Goal: Task Accomplishment & Management: Manage account settings

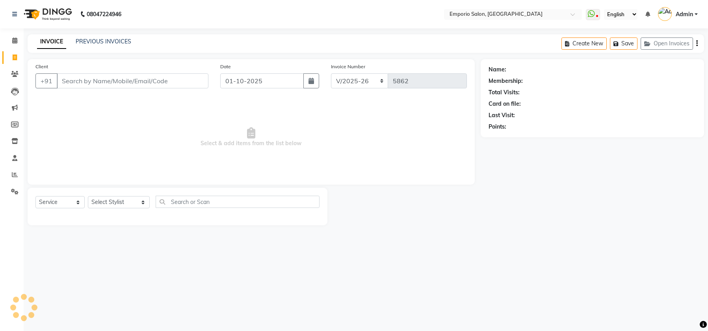
select select "6332"
select select "service"
click at [100, 74] on input "Client" at bounding box center [133, 80] width 152 height 15
drag, startPoint x: 149, startPoint y: 87, endPoint x: 160, endPoint y: 61, distance: 28.7
click at [160, 61] on div "Client +91 Date [DATE] Invoice Number EMP/2025-26 V/2025 V/[PHONE_NUMBER] Selec…" at bounding box center [251, 121] width 447 height 125
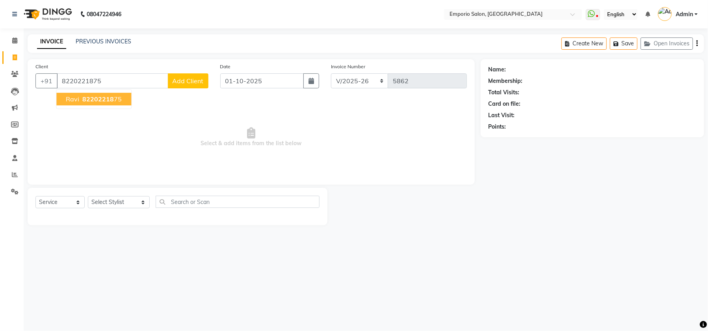
type input "8220221875"
select select "1: Object"
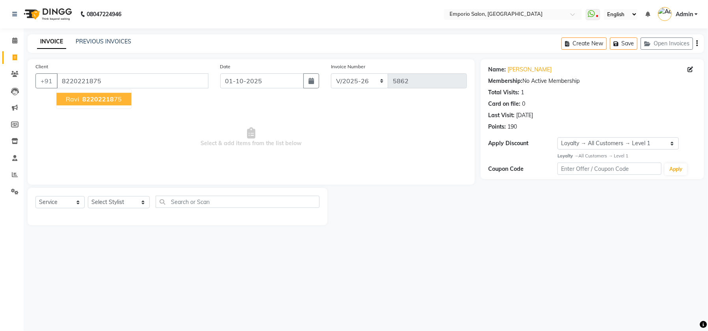
click at [67, 94] on button "ravi 82202218 75" at bounding box center [93, 99] width 75 height 13
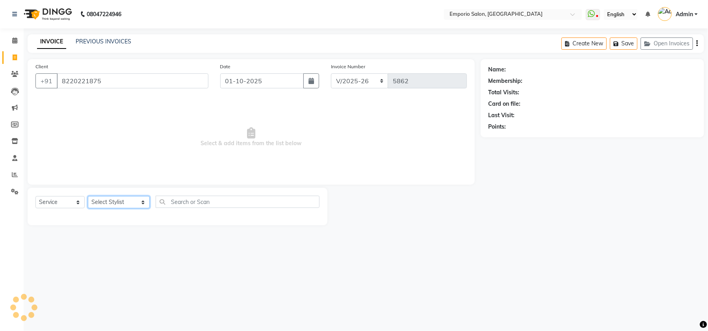
drag, startPoint x: 101, startPoint y: 208, endPoint x: 102, endPoint y: 197, distance: 10.7
click at [102, 204] on select "Select Stylist [PERSON_NAME] beauty Archana [PERSON_NAME] [PERSON_NAME] [PERSON…" at bounding box center [119, 202] width 62 height 12
select select "1: Object"
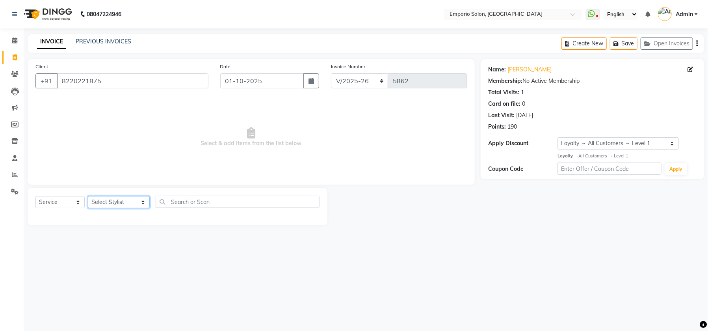
select select "58141"
click at [88, 196] on select "Select Stylist [PERSON_NAME] beauty Archana [PERSON_NAME] [PERSON_NAME] [PERSON…" at bounding box center [119, 202] width 62 height 12
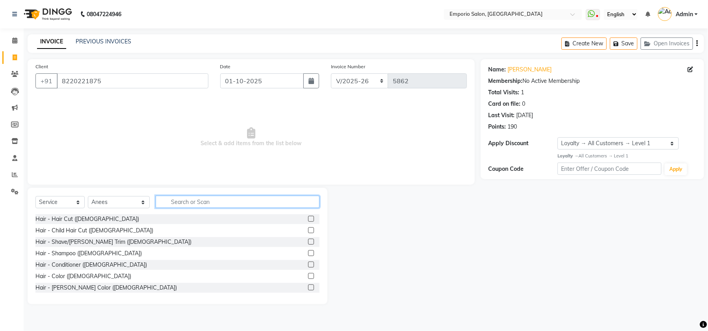
click at [175, 204] on input "text" at bounding box center [238, 201] width 164 height 12
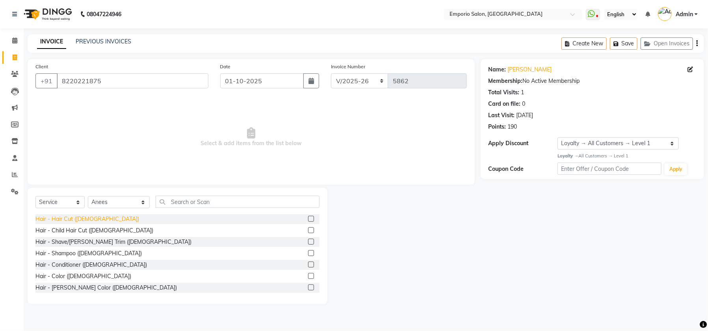
click at [66, 218] on div "Hair - Hair Cut ([DEMOGRAPHIC_DATA])" at bounding box center [87, 219] width 104 height 8
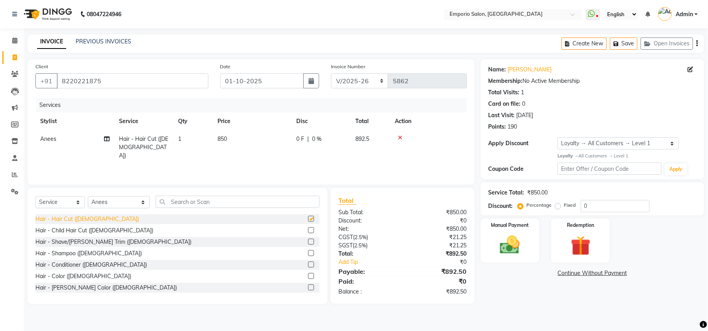
checkbox input "false"
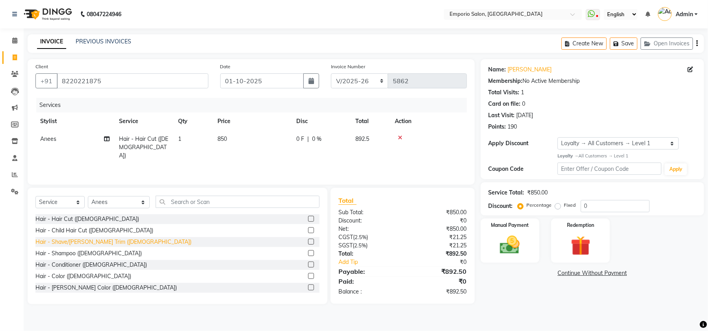
click at [72, 245] on div "Hair - Shave/[PERSON_NAME] Trim ([DEMOGRAPHIC_DATA])" at bounding box center [113, 242] width 156 height 8
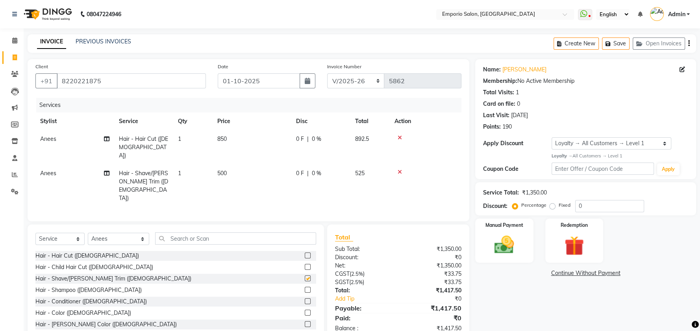
checkbox input "false"
click at [302, 232] on input "text" at bounding box center [235, 238] width 161 height 12
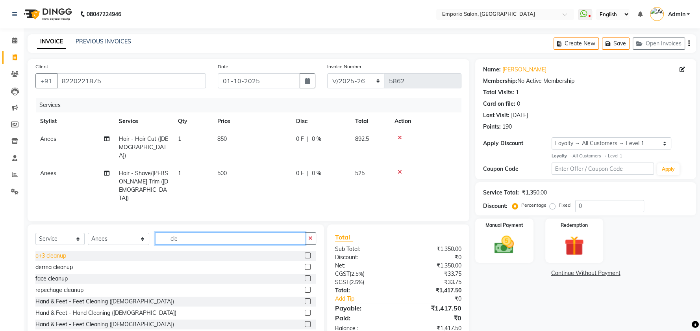
type input "cle"
click at [45, 251] on div "o+3 cleanup" at bounding box center [50, 255] width 31 height 8
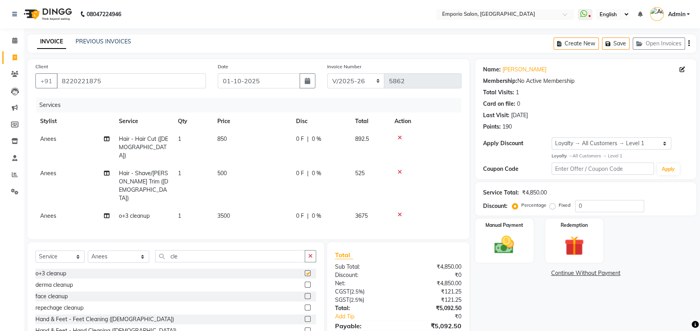
checkbox input "false"
click at [262, 207] on td "3500" at bounding box center [252, 216] width 79 height 18
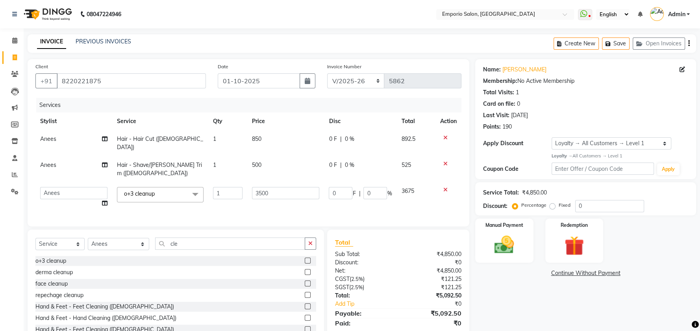
click at [262, 188] on td "3500" at bounding box center [285, 197] width 77 height 30
click at [267, 190] on td "3500" at bounding box center [285, 197] width 77 height 30
click at [277, 187] on input "3500" at bounding box center [286, 193] width 68 height 12
type input "3"
type input "2000"
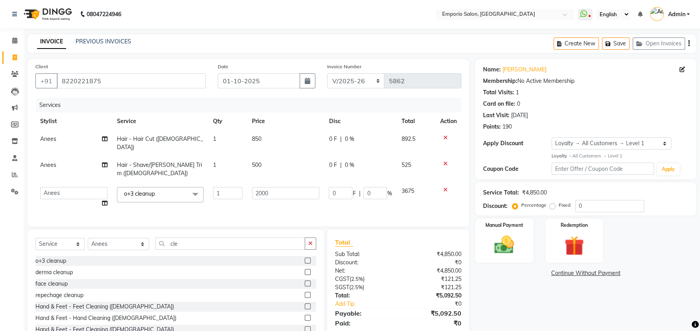
drag, startPoint x: 252, startPoint y: 141, endPoint x: 304, endPoint y: 147, distance: 52.0
click at [271, 142] on td "850" at bounding box center [285, 143] width 77 height 26
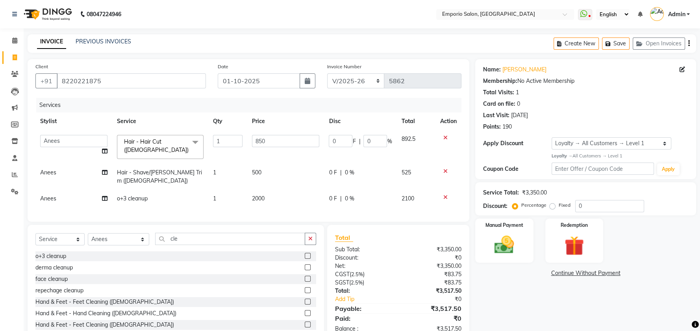
click at [299, 147] on td "850" at bounding box center [285, 146] width 77 height 33
click at [299, 142] on input "850" at bounding box center [286, 141] width 68 height 12
type input "8"
type input "1000"
click at [460, 189] on td at bounding box center [449, 198] width 26 height 18
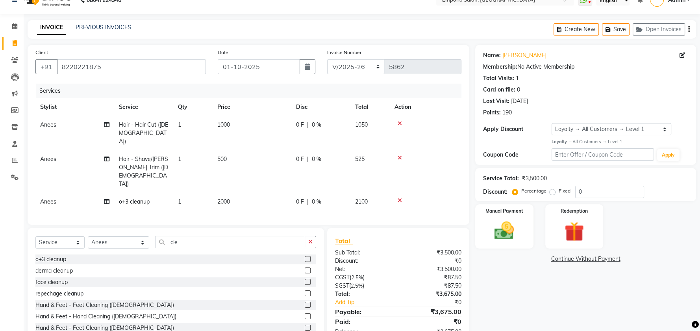
scroll to position [22, 0]
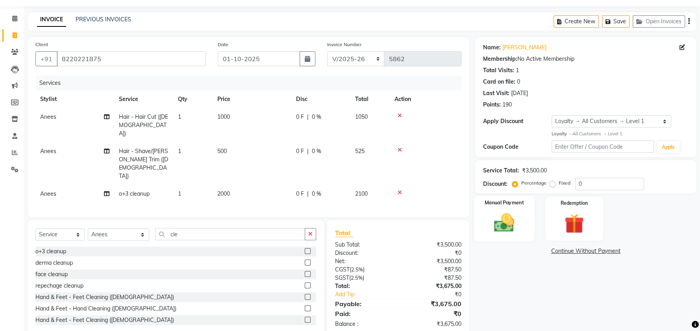
click at [506, 227] on img at bounding box center [504, 223] width 33 height 24
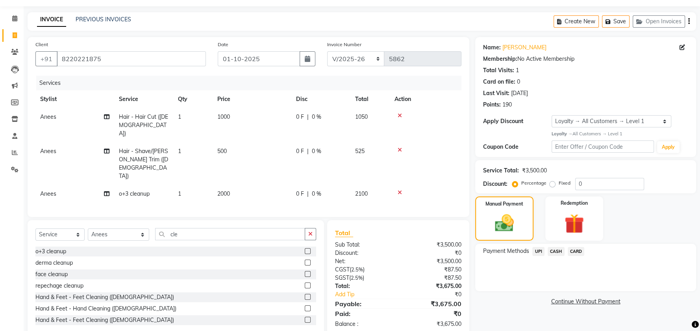
click at [535, 247] on span "UPI" at bounding box center [539, 251] width 12 height 9
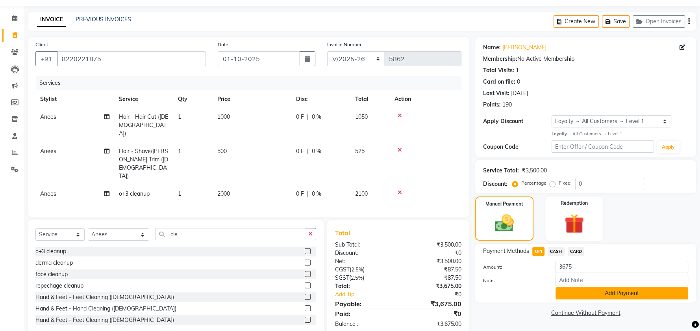
click at [582, 290] on button "Add Payment" at bounding box center [622, 293] width 133 height 12
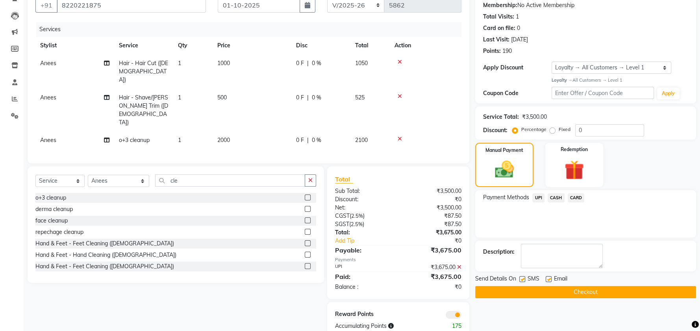
scroll to position [77, 0]
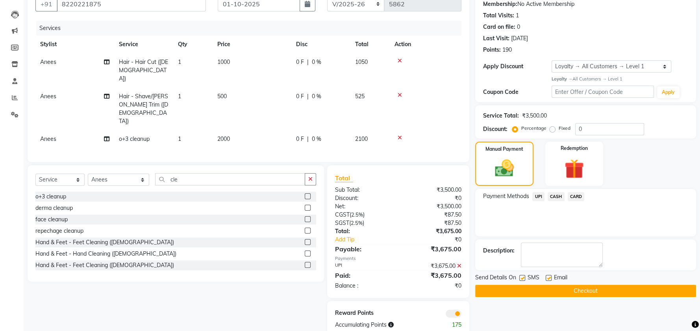
click at [582, 287] on button "Checkout" at bounding box center [585, 290] width 221 height 12
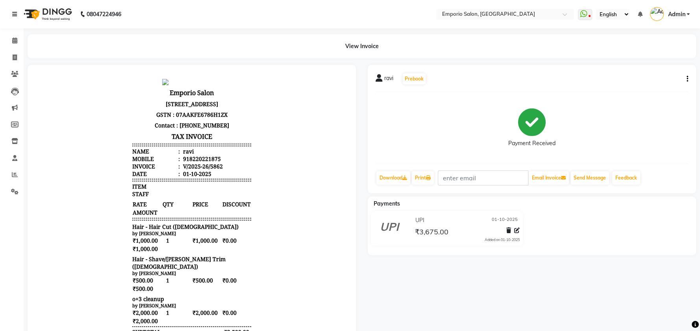
click at [18, 14] on link at bounding box center [16, 14] width 8 height 22
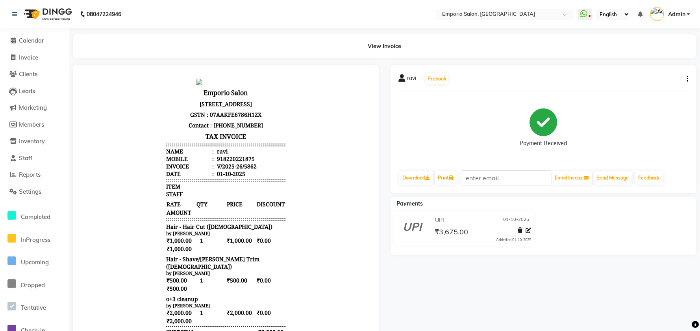
click at [20, 63] on li "Invoice" at bounding box center [34, 57] width 69 height 17
click at [22, 58] on span "Invoice" at bounding box center [28, 57] width 19 height 7
select select "service"
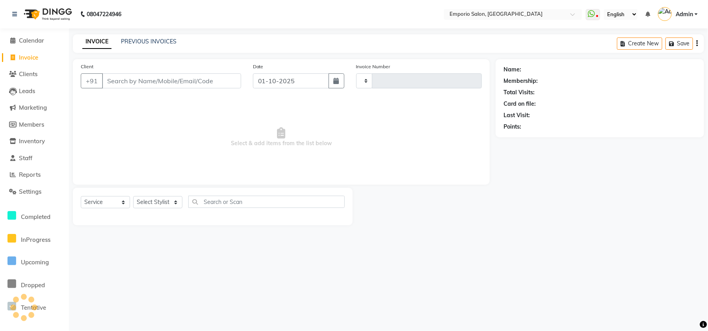
type input "5863"
select select "6332"
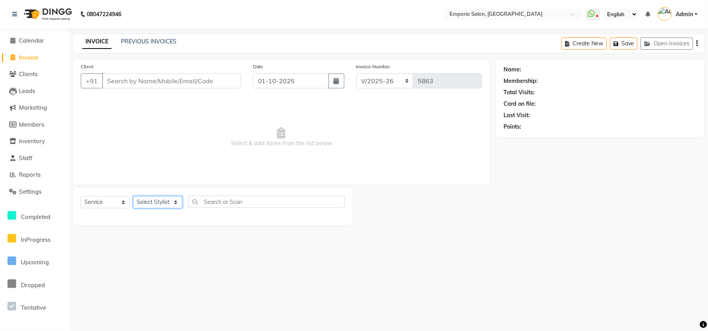
drag, startPoint x: 162, startPoint y: 204, endPoint x: 166, endPoint y: 173, distance: 31.0
click at [163, 191] on div "Select Service Product Membership Package Voucher Prepaid Gift Card Select Styl…" at bounding box center [213, 206] width 280 height 37
click at [133, 196] on select "Select Stylist [PERSON_NAME] beauty Archana [PERSON_NAME] [PERSON_NAME] [PERSON…" at bounding box center [162, 202] width 59 height 12
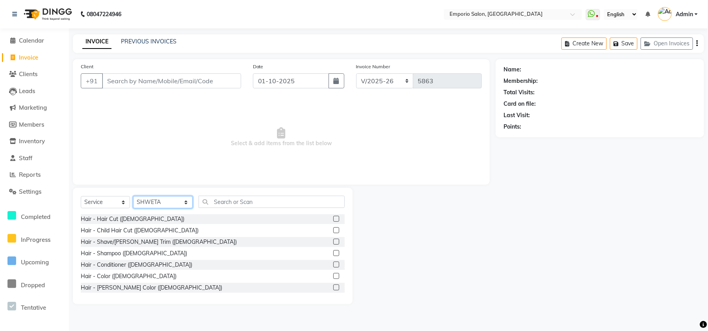
drag, startPoint x: 158, startPoint y: 204, endPoint x: 157, endPoint y: 196, distance: 8.7
click at [157, 196] on select "Select Stylist [PERSON_NAME] beauty Archana [PERSON_NAME] [PERSON_NAME] [PERSON…" at bounding box center [162, 202] width 59 height 12
select select "47504"
click at [133, 196] on select "Select Stylist [PERSON_NAME] beauty Archana [PERSON_NAME] [PERSON_NAME] [PERSON…" at bounding box center [162, 202] width 59 height 12
drag, startPoint x: 231, startPoint y: 212, endPoint x: 231, endPoint y: 205, distance: 7.5
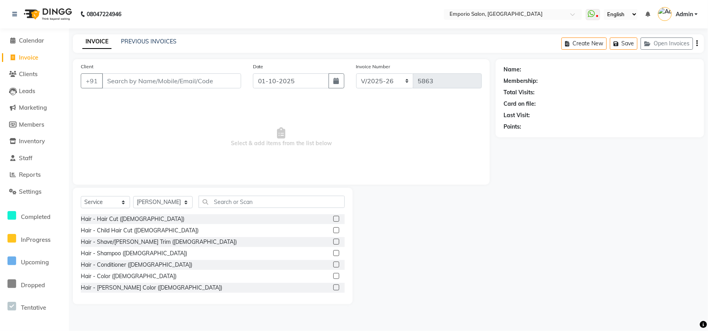
click at [231, 209] on div "Select Service Product Membership Package Voucher Prepaid Gift Card Select Styl…" at bounding box center [213, 204] width 264 height 19
click at [230, 200] on input "text" at bounding box center [272, 201] width 146 height 12
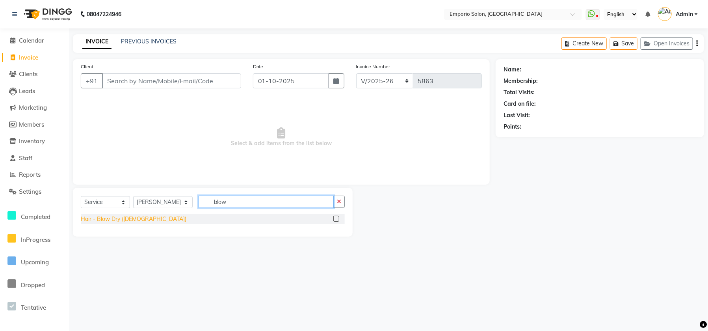
type input "blow"
click at [107, 219] on div "Hair - Blow Dry ([DEMOGRAPHIC_DATA])" at bounding box center [134, 219] width 106 height 8
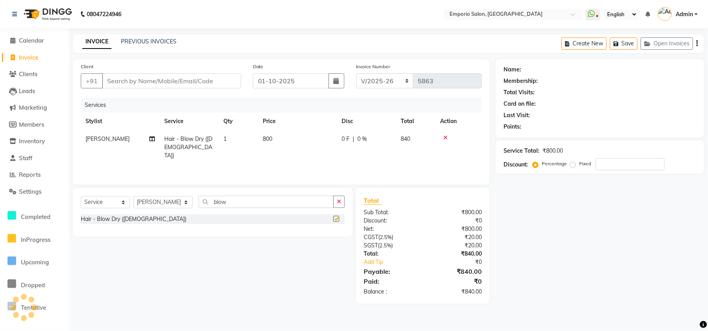
checkbox input "false"
click at [319, 141] on td "800" at bounding box center [297, 147] width 79 height 34
select select "47504"
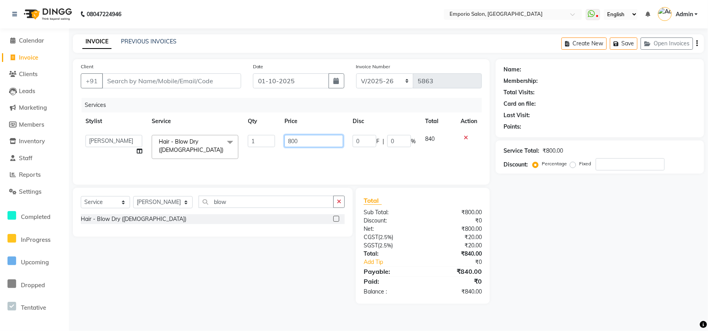
click at [319, 141] on input "800" at bounding box center [313, 141] width 59 height 12
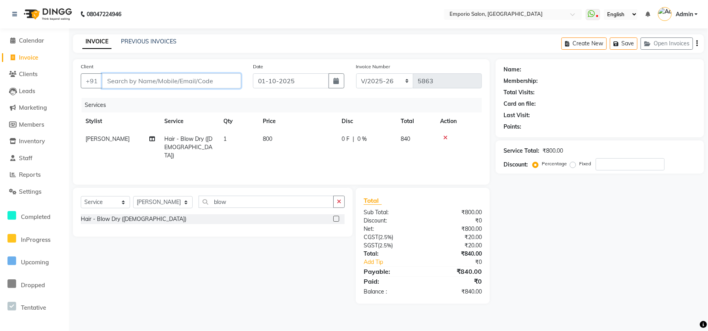
click at [203, 83] on input "Client" at bounding box center [171, 80] width 139 height 15
type input "9"
type input "0"
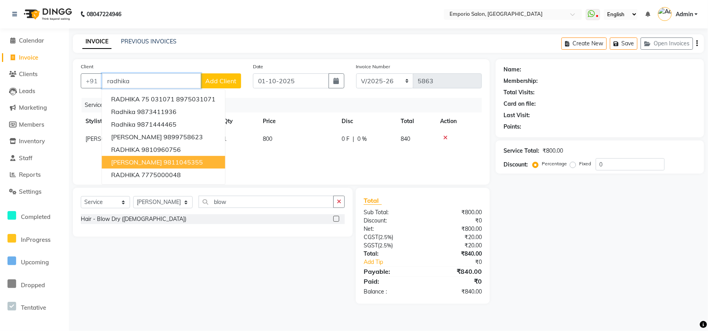
click at [166, 161] on ngb-highlight "9811045355" at bounding box center [182, 162] width 39 height 8
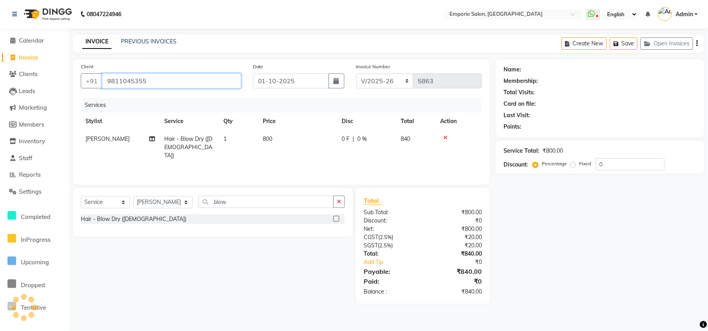
type input "9811045355"
select select "1: Object"
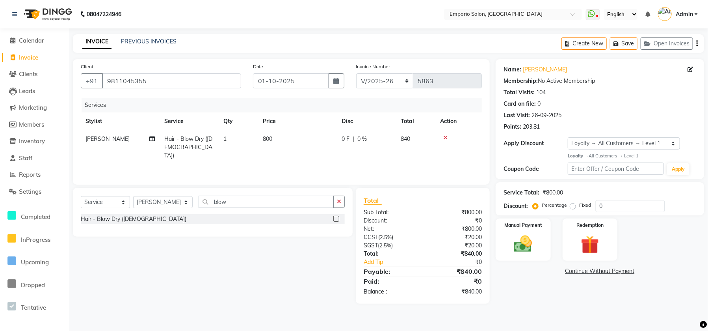
click at [313, 143] on td "800" at bounding box center [297, 147] width 79 height 34
select select "47504"
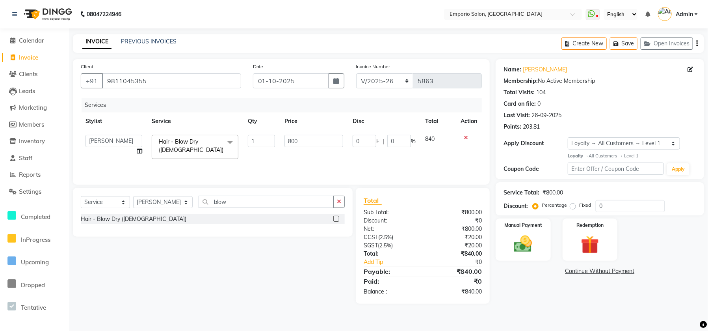
click at [313, 141] on input "800" at bounding box center [313, 141] width 59 height 12
type input "8"
type input "600"
click at [314, 162] on div "Services Stylist Service Qty Price Disc Total Action Anees Anjali beauty [PERSO…" at bounding box center [281, 137] width 401 height 79
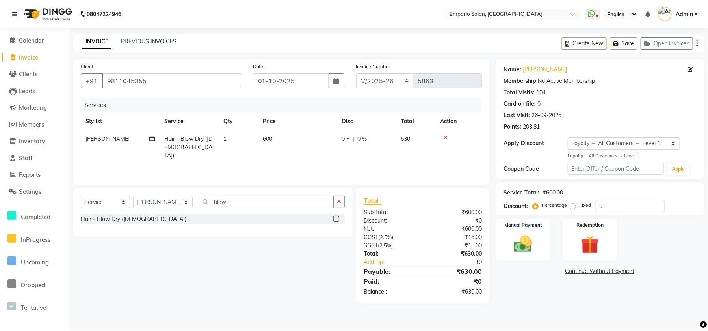
click at [481, 220] on div "₹0" at bounding box center [455, 220] width 65 height 8
click at [511, 241] on img at bounding box center [523, 244] width 31 height 22
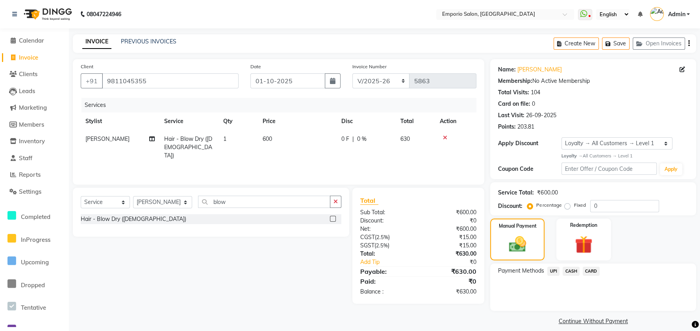
click at [553, 271] on span "UPI" at bounding box center [554, 270] width 12 height 9
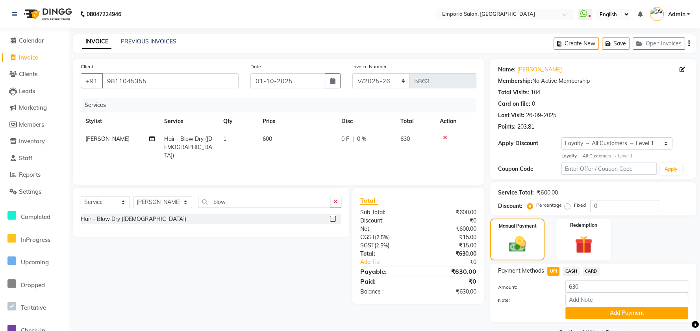
click at [567, 272] on span "CASH" at bounding box center [571, 270] width 17 height 9
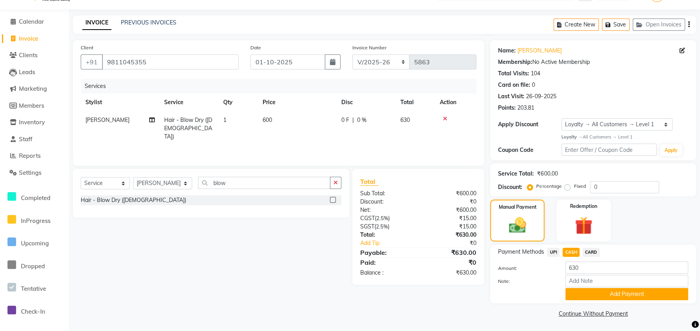
click at [594, 252] on span "CARD" at bounding box center [591, 251] width 17 height 9
click at [552, 250] on span "UPI" at bounding box center [554, 251] width 12 height 9
click at [588, 252] on span "CARD" at bounding box center [591, 251] width 17 height 9
click at [583, 295] on button "Add Payment" at bounding box center [627, 294] width 123 height 12
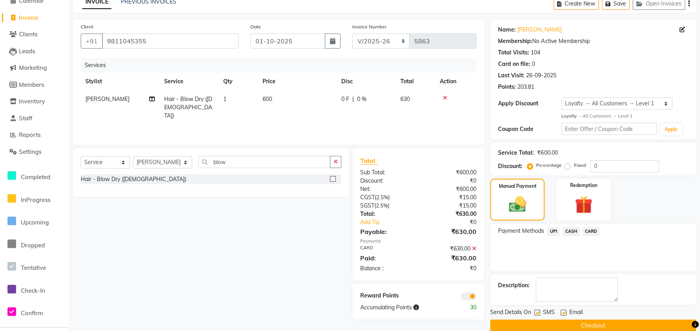
scroll to position [52, 0]
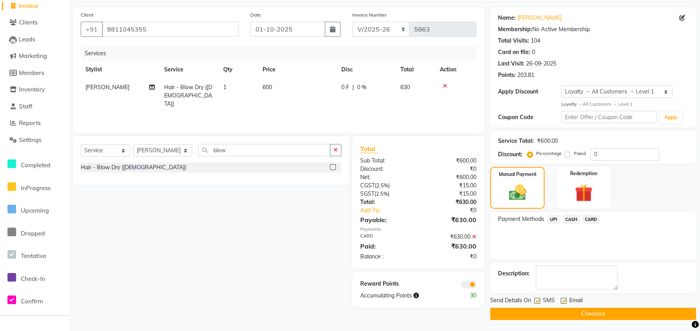
click at [574, 309] on button "Checkout" at bounding box center [593, 313] width 206 height 12
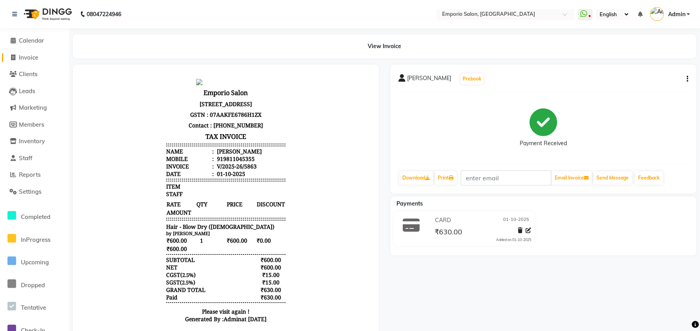
click at [30, 62] on li "Invoice" at bounding box center [34, 57] width 69 height 17
click at [31, 58] on span "Invoice" at bounding box center [28, 57] width 19 height 7
select select "6332"
select select "service"
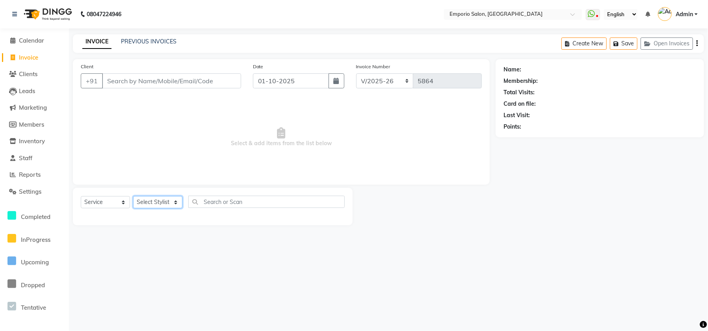
click at [148, 202] on select "Select Stylist" at bounding box center [157, 202] width 49 height 12
select select "47511"
click at [133, 196] on select "Select Stylist [PERSON_NAME] beauty Archana [PERSON_NAME] [PERSON_NAME] [PERSON…" at bounding box center [162, 202] width 59 height 12
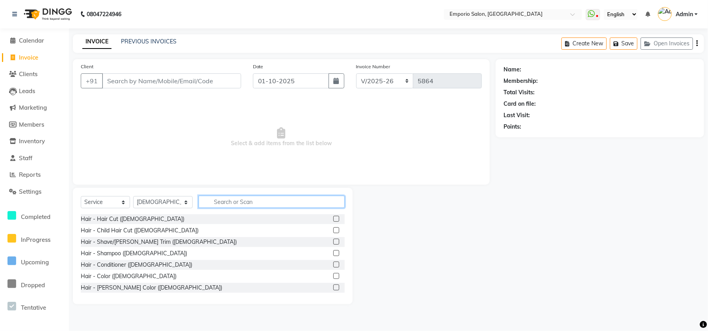
click at [202, 205] on input "text" at bounding box center [272, 201] width 146 height 12
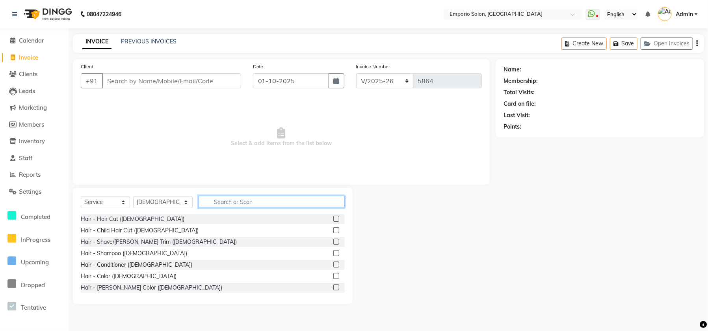
click at [202, 205] on input "text" at bounding box center [272, 201] width 146 height 12
click at [203, 205] on input "text" at bounding box center [272, 201] width 146 height 12
drag, startPoint x: 203, startPoint y: 205, endPoint x: 168, endPoint y: 172, distance: 47.7
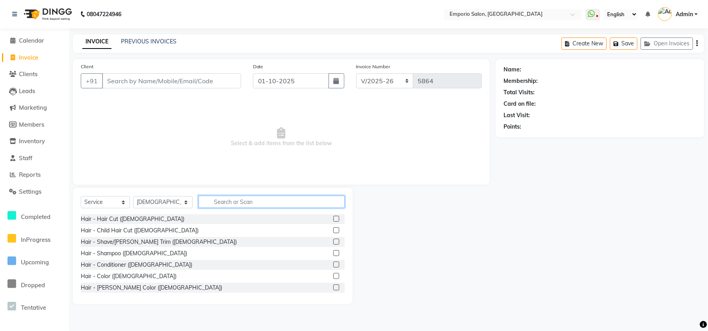
click at [198, 210] on div "Select Service Product Membership Package Voucher Prepaid Gift Card Select Styl…" at bounding box center [213, 204] width 264 height 19
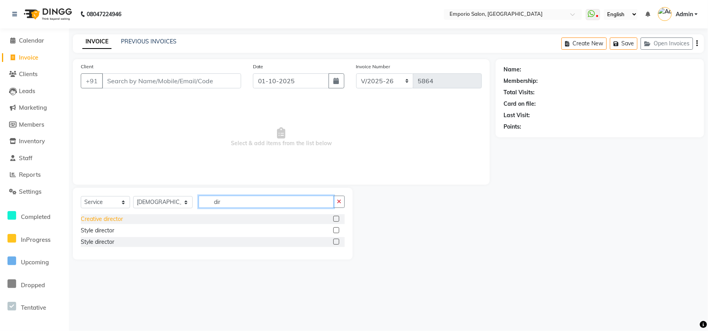
type input "dir"
click at [110, 220] on div "Creative director" at bounding box center [102, 219] width 42 height 8
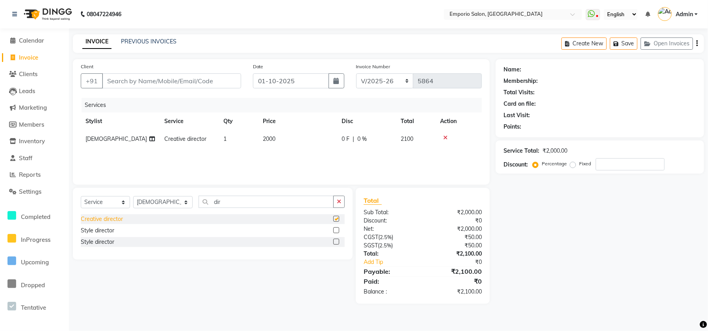
checkbox input "false"
click at [295, 143] on td "2000" at bounding box center [297, 139] width 79 height 18
select select "47511"
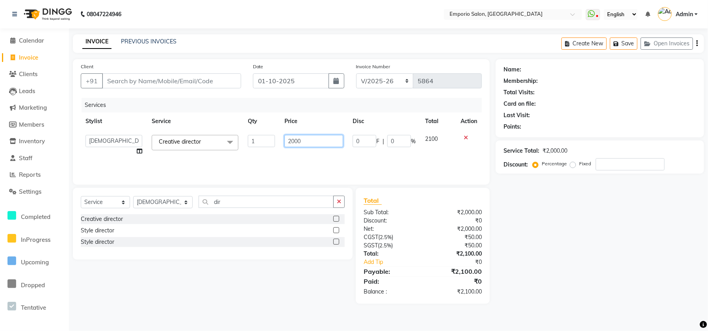
click at [301, 141] on input "2000" at bounding box center [313, 141] width 59 height 12
type input "2"
type input "3000"
click at [349, 166] on div "Services Stylist Service Qty Price Disc Total Action Anees Anjali beauty Archan…" at bounding box center [281, 137] width 401 height 79
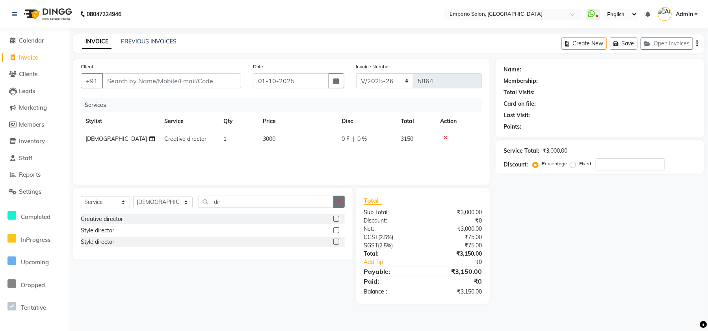
click at [338, 197] on button "button" at bounding box center [338, 201] width 11 height 12
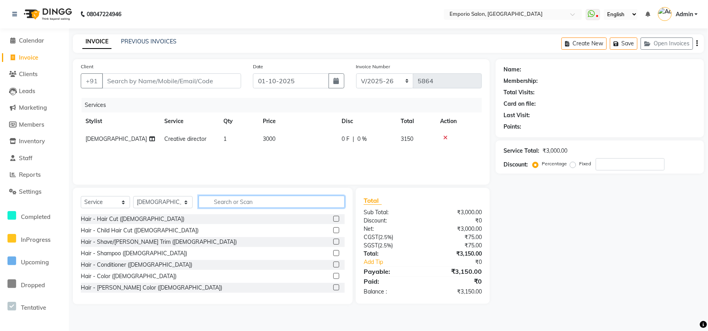
click at [338, 199] on input "text" at bounding box center [272, 201] width 146 height 12
drag, startPoint x: 170, startPoint y: 206, endPoint x: 167, endPoint y: 198, distance: 8.1
click at [169, 203] on select "Select Stylist [PERSON_NAME] beauty Archana [PERSON_NAME] [PERSON_NAME] [PERSON…" at bounding box center [162, 202] width 59 height 12
click at [101, 201] on select "Select Service Product Membership Package Voucher Prepaid Gift Card" at bounding box center [105, 202] width 49 height 12
select select "product"
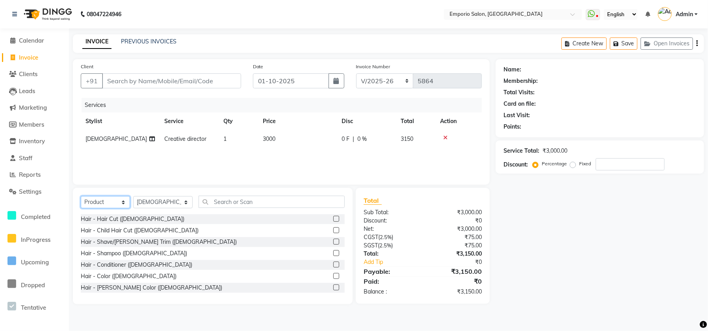
click at [81, 196] on select "Select Service Product Membership Package Voucher Prepaid Gift Card" at bounding box center [105, 202] width 49 height 12
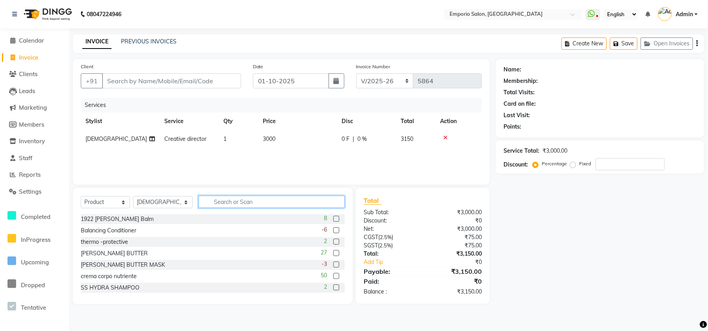
click at [211, 200] on input "text" at bounding box center [272, 201] width 146 height 12
click at [226, 203] on input "text" at bounding box center [272, 201] width 146 height 12
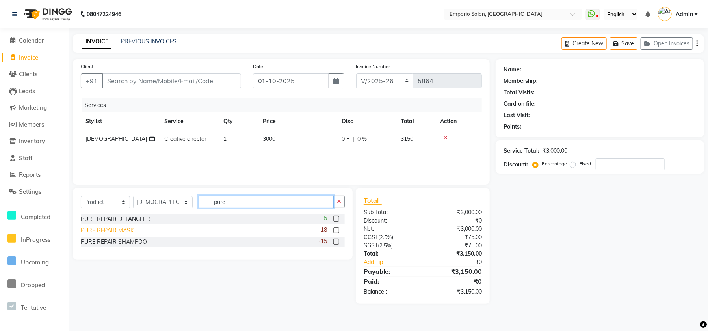
type input "pure"
click at [104, 229] on div "PURE REPAIR MASK" at bounding box center [107, 230] width 53 height 8
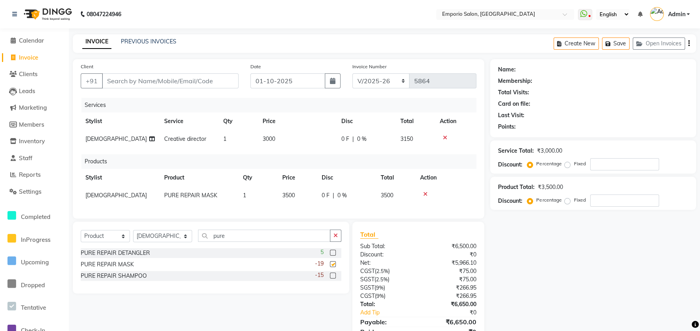
checkbox input "false"
click at [312, 199] on td "3500" at bounding box center [297, 195] width 39 height 18
select select "47511"
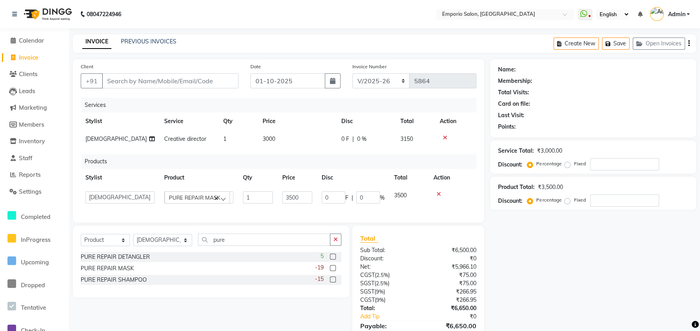
click at [119, 139] on td "[DEMOGRAPHIC_DATA]" at bounding box center [120, 139] width 79 height 18
select select "47511"
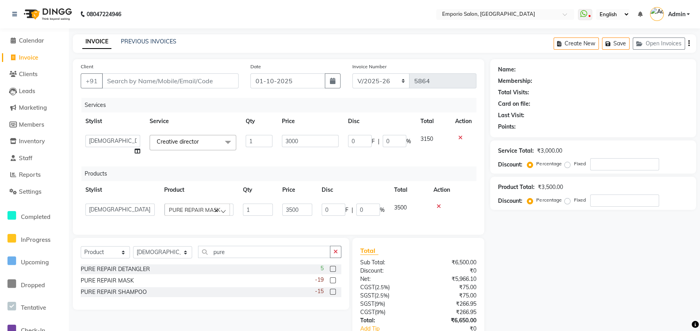
click at [119, 139] on select "Anees Anjali beauty Archana [PERSON_NAME] [PERSON_NAME] [PERSON_NAME] [PERSON_N…" at bounding box center [112, 141] width 55 height 12
select select "47503"
click at [178, 82] on input "Client" at bounding box center [170, 80] width 137 height 15
click at [125, 75] on input "Client" at bounding box center [170, 80] width 137 height 15
drag, startPoint x: 122, startPoint y: 82, endPoint x: 124, endPoint y: 71, distance: 11.8
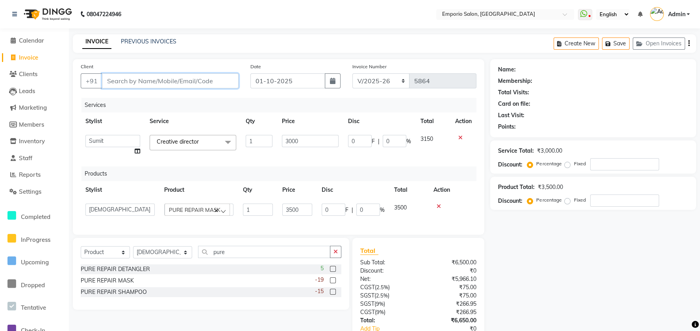
click at [122, 80] on input "Client" at bounding box center [170, 80] width 137 height 15
type input "9"
type input "0"
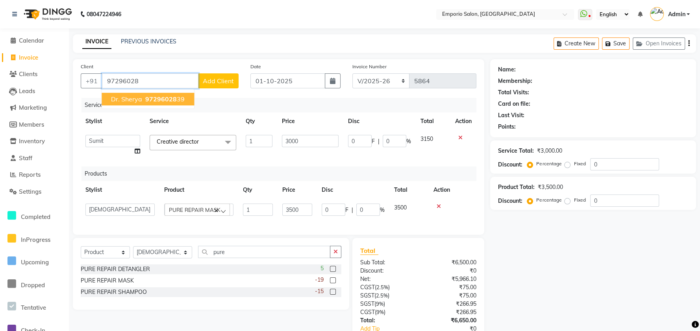
click at [181, 97] on ngb-highlight "97296028 39" at bounding box center [164, 99] width 41 height 8
type input "9729602839"
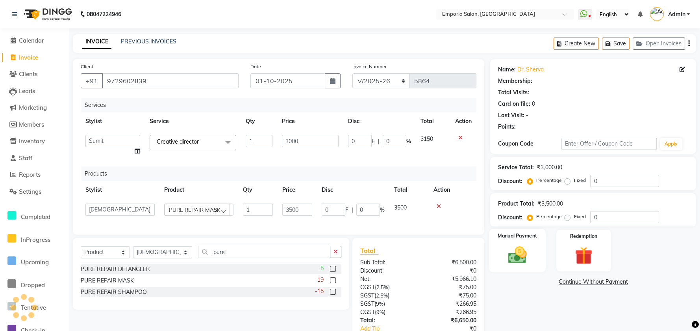
select select "1: Object"
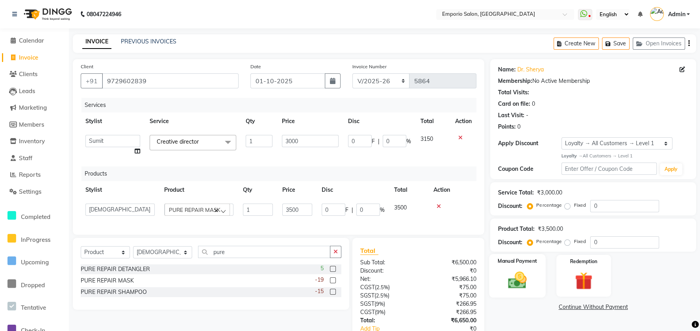
click at [539, 256] on div "Manual Payment" at bounding box center [518, 276] width 57 height 44
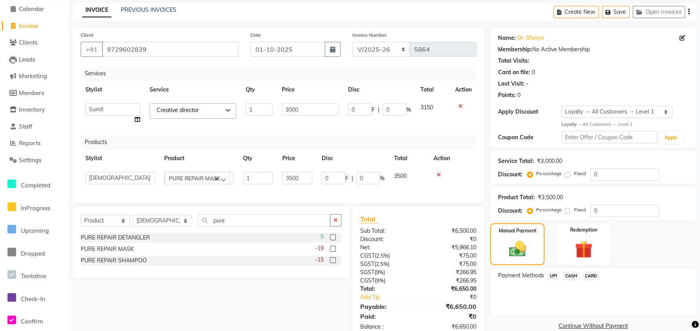
scroll to position [58, 0]
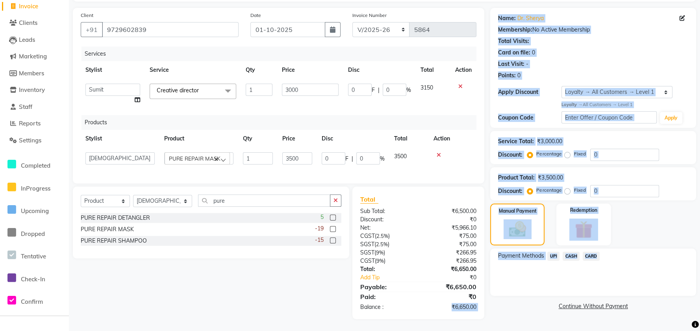
drag, startPoint x: 445, startPoint y: 307, endPoint x: 491, endPoint y: 305, distance: 45.8
click at [491, 305] on div "Client [PHONE_NUMBER] Date [DATE] Invoice Number EMP/2025-26 V/2025 V/[PHONE_NU…" at bounding box center [384, 163] width 635 height 311
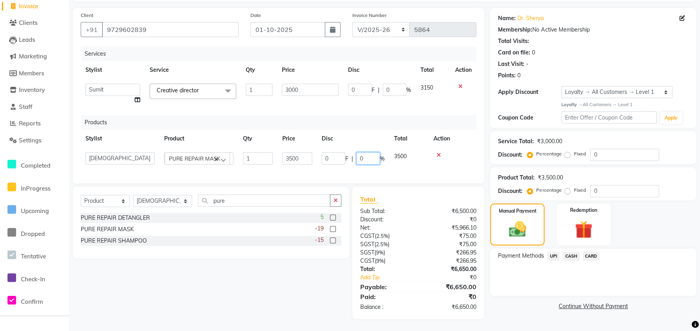
click at [372, 152] on input "0" at bounding box center [369, 158] width 24 height 12
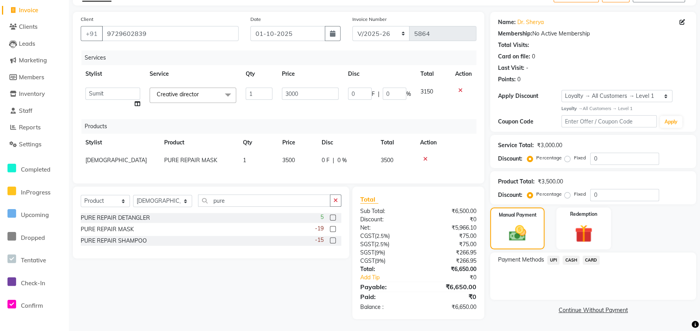
click at [308, 151] on td "3500" at bounding box center [297, 160] width 39 height 18
select select "47511"
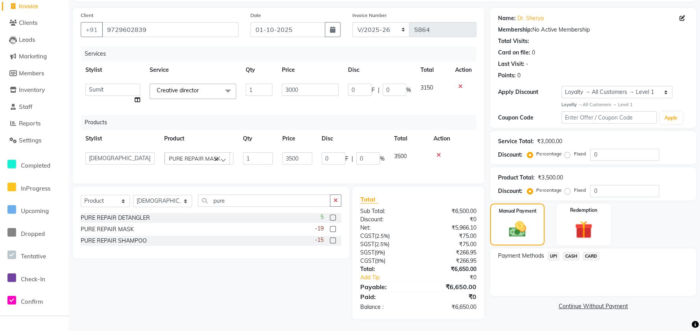
click at [308, 152] on input "3500" at bounding box center [297, 158] width 30 height 12
type input "3"
type input "3600"
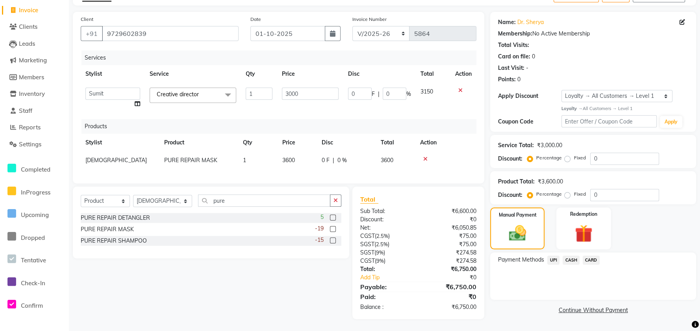
scroll to position [54, 0]
click at [401, 199] on div "Total" at bounding box center [418, 198] width 116 height 9
drag, startPoint x: 446, startPoint y: 307, endPoint x: 480, endPoint y: 290, distance: 37.9
click at [477, 290] on div "Total Sub Total: ₹6,600.00 Discount: ₹0 Net: ₹6,050.85 CGST ( 2.5% ) ₹75.00 SGS…" at bounding box center [418, 252] width 116 height 117
click at [588, 255] on span "CARD" at bounding box center [591, 259] width 17 height 9
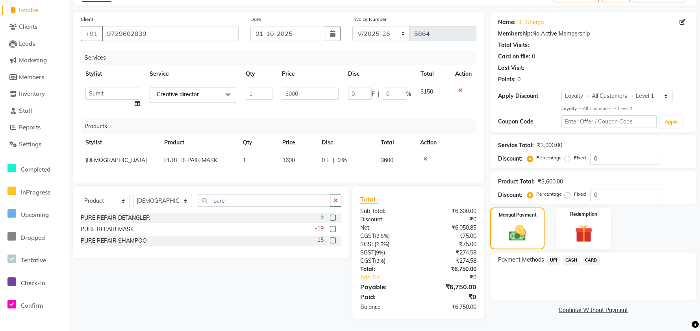
scroll to position [55, 0]
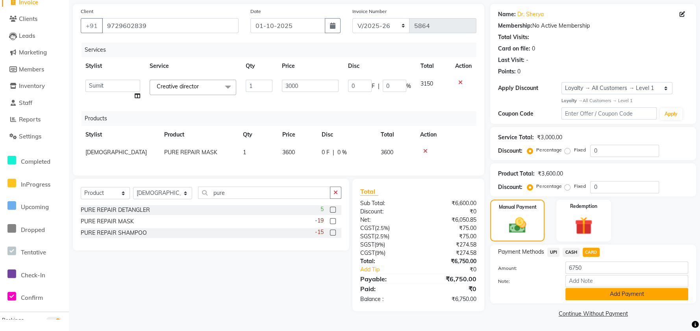
click at [591, 290] on button "Add Payment" at bounding box center [627, 294] width 123 height 12
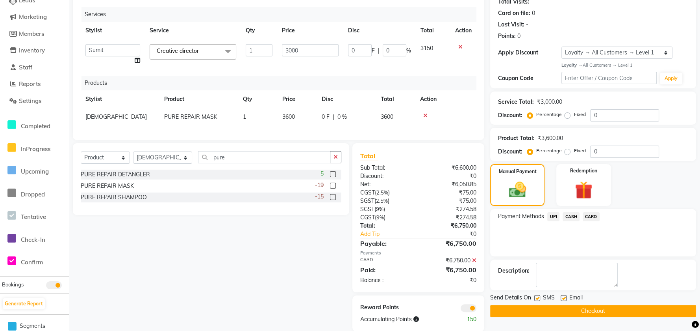
scroll to position [110, 0]
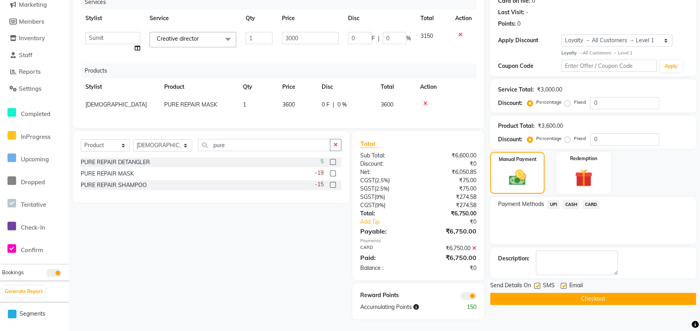
click at [590, 292] on button "Checkout" at bounding box center [593, 298] width 206 height 12
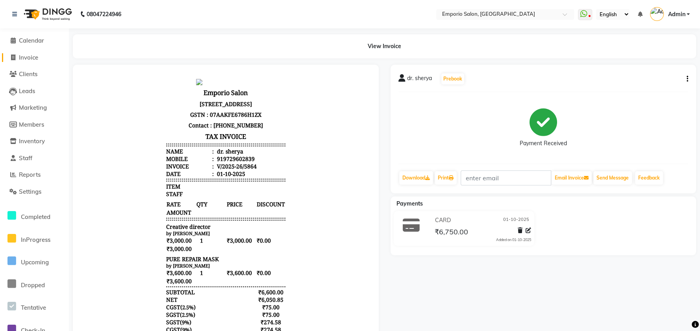
click at [33, 59] on span "Invoice" at bounding box center [28, 57] width 19 height 7
select select "service"
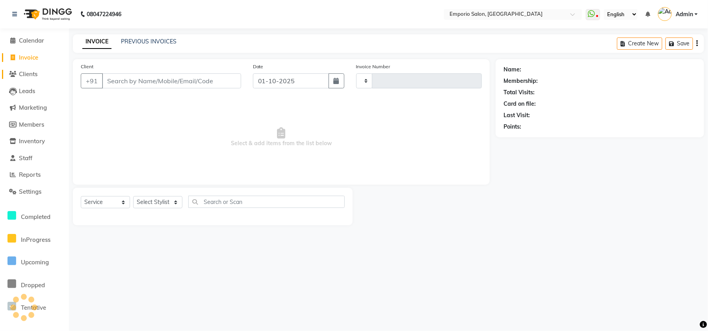
type input "5865"
select select "6332"
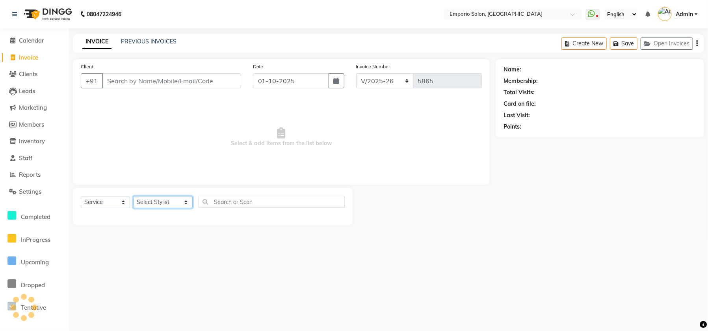
click at [165, 202] on select "Select Stylist [PERSON_NAME] beauty Archana [PERSON_NAME] [PERSON_NAME] [PERSON…" at bounding box center [162, 202] width 59 height 12
select select "66189"
click at [133, 196] on select "Select Stylist [PERSON_NAME] beauty Archana [PERSON_NAME] [PERSON_NAME] [PERSON…" at bounding box center [162, 202] width 59 height 12
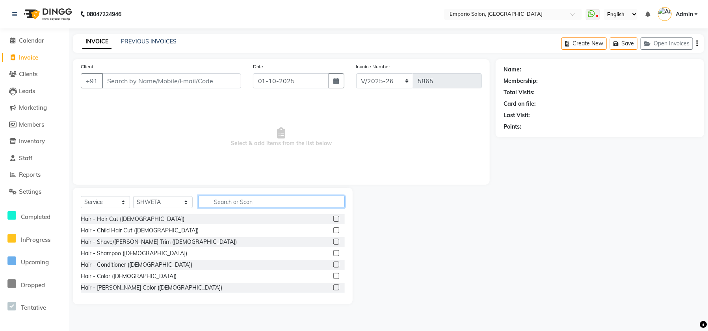
click at [204, 197] on input "text" at bounding box center [272, 201] width 146 height 12
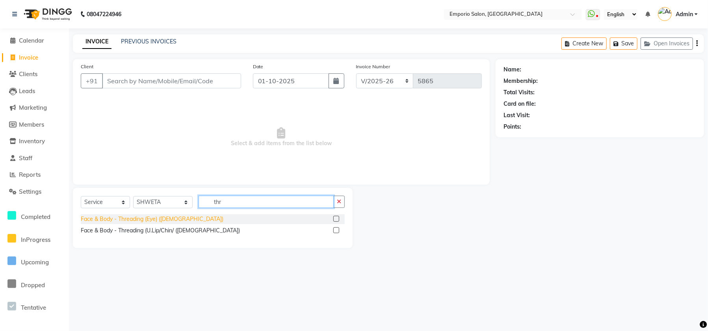
type input "thr"
click at [149, 217] on div "Face & Body - Threading (Eye) ([DEMOGRAPHIC_DATA])" at bounding box center [152, 219] width 143 height 8
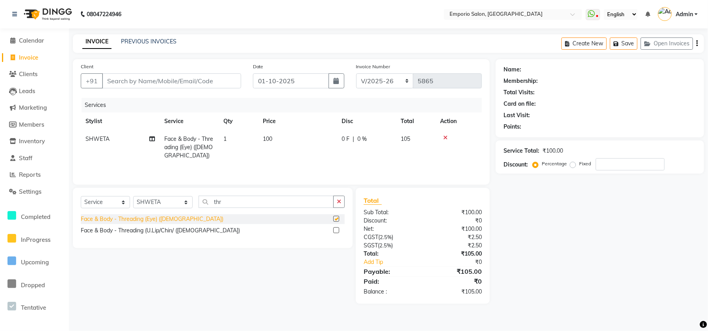
checkbox input "false"
click at [311, 138] on td "100" at bounding box center [297, 147] width 79 height 34
select select "66189"
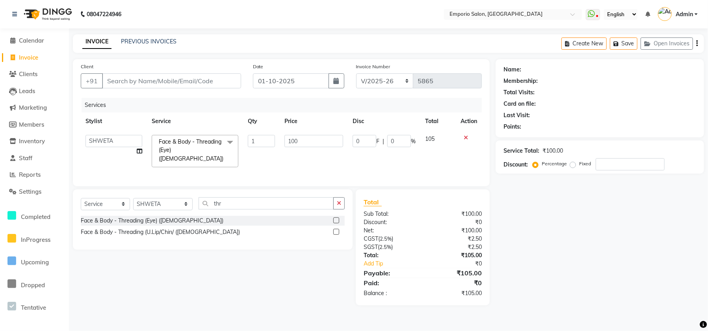
click at [311, 138] on input "100" at bounding box center [313, 141] width 59 height 12
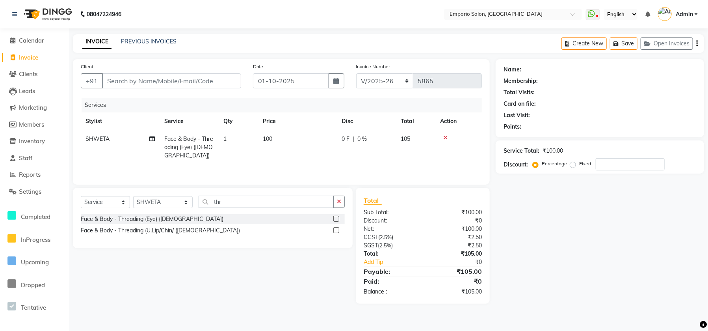
click at [325, 169] on div "Services Stylist Service Qty Price Disc Total Action SHWETA Face & Body - Threa…" at bounding box center [281, 137] width 401 height 79
click at [212, 82] on input "Client" at bounding box center [171, 80] width 139 height 15
type input "9"
type input "0"
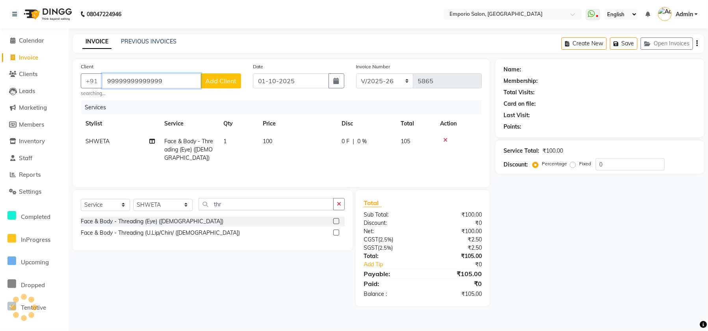
type input "99999999999999"
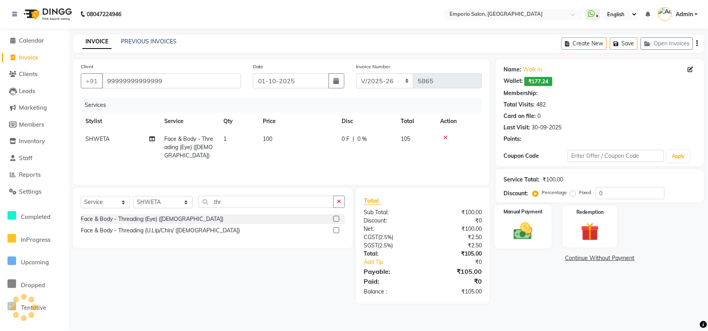
select select "1: Object"
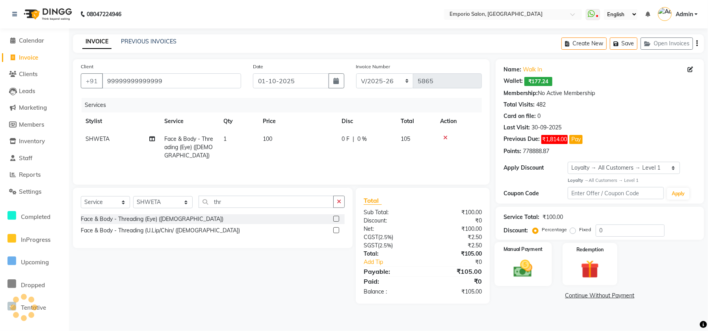
drag, startPoint x: 505, startPoint y: 241, endPoint x: 504, endPoint y: 260, distance: 18.5
click at [504, 242] on div "Manual Payment" at bounding box center [522, 264] width 57 height 44
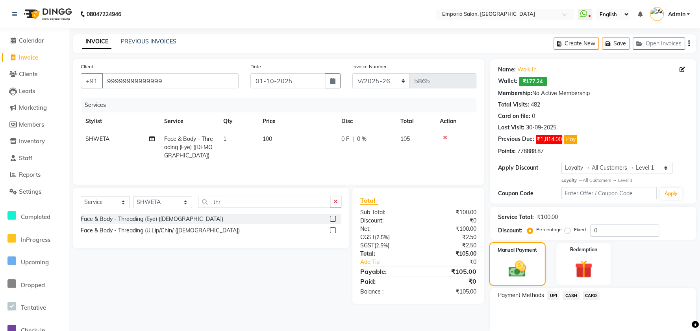
click at [505, 263] on img at bounding box center [517, 268] width 29 height 20
click at [554, 296] on span "UPI" at bounding box center [554, 295] width 12 height 9
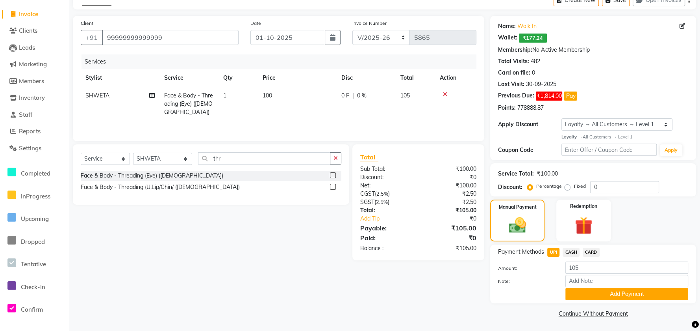
click at [567, 293] on button "Add Payment" at bounding box center [627, 294] width 123 height 12
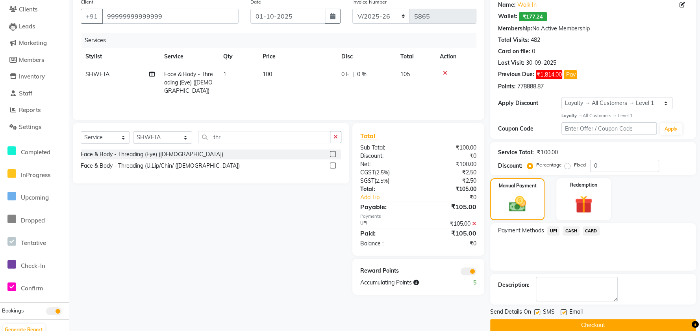
scroll to position [76, 0]
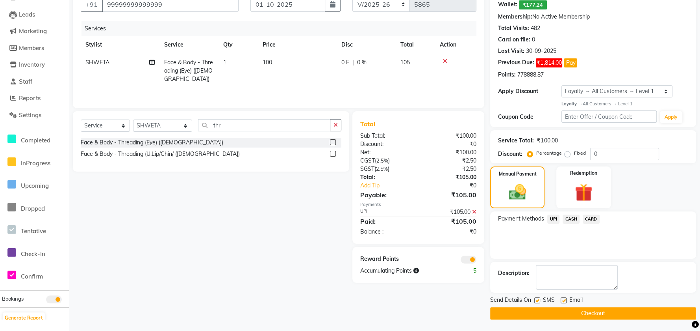
drag, startPoint x: 567, startPoint y: 312, endPoint x: 555, endPoint y: 305, distance: 13.8
click at [555, 306] on div "Send Details On SMS Email Checkout" at bounding box center [593, 307] width 206 height 24
click at [528, 313] on button "Checkout" at bounding box center [593, 313] width 206 height 12
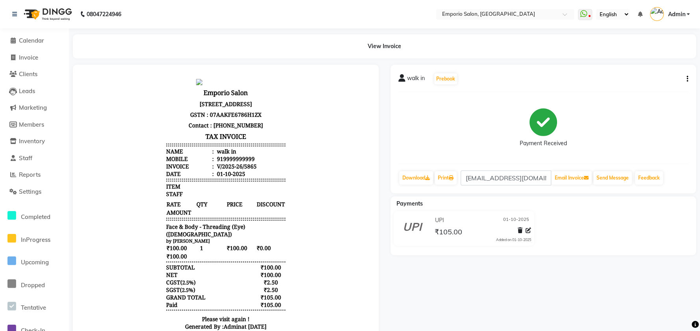
drag, startPoint x: 537, startPoint y: 138, endPoint x: 540, endPoint y: 152, distance: 14.8
drag, startPoint x: 540, startPoint y: 152, endPoint x: 30, endPoint y: 39, distance: 521.9
click at [30, 39] on span "Calendar" at bounding box center [31, 40] width 25 height 7
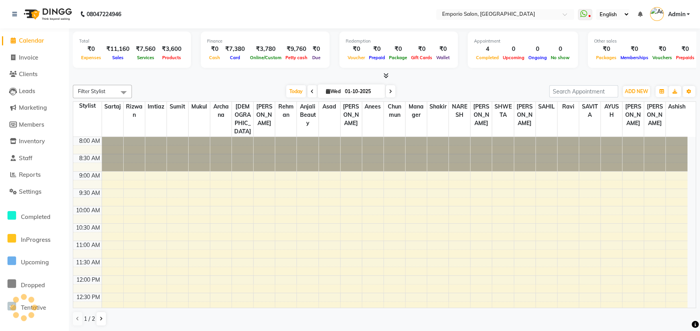
click at [29, 64] on li "Invoice" at bounding box center [34, 57] width 69 height 17
click at [38, 63] on li "Invoice" at bounding box center [34, 57] width 69 height 17
click at [31, 56] on span "Invoice" at bounding box center [28, 57] width 19 height 7
select select "service"
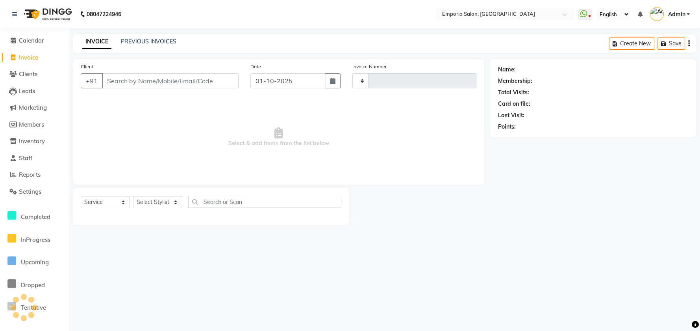
type input "5866"
select select "6332"
drag, startPoint x: 160, startPoint y: 197, endPoint x: 156, endPoint y: 196, distance: 4.4
click at [160, 197] on select "Select Stylist" at bounding box center [157, 202] width 49 height 12
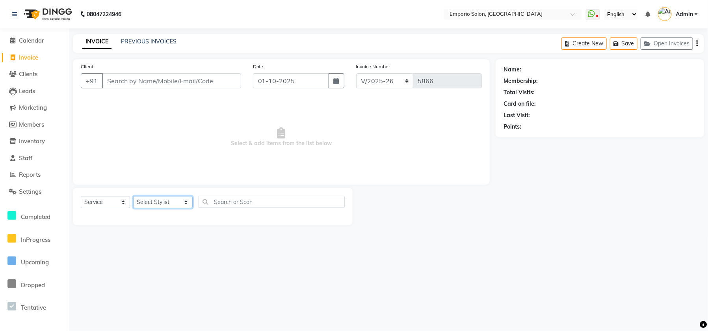
select select "47514"
click at [133, 196] on select "Select Stylist [PERSON_NAME] beauty Archana [PERSON_NAME] [PERSON_NAME] [PERSON…" at bounding box center [162, 202] width 59 height 12
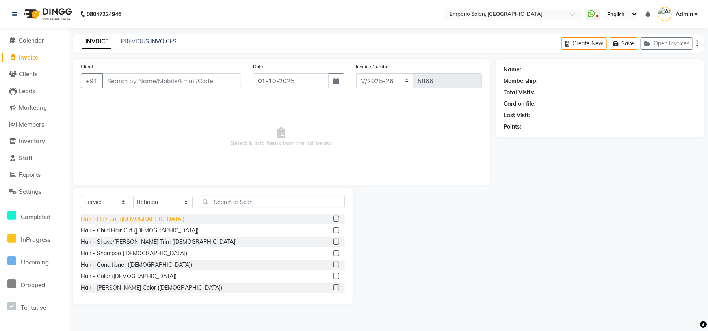
click at [102, 217] on div "Hair - Hair Cut ([DEMOGRAPHIC_DATA])" at bounding box center [133, 219] width 104 height 8
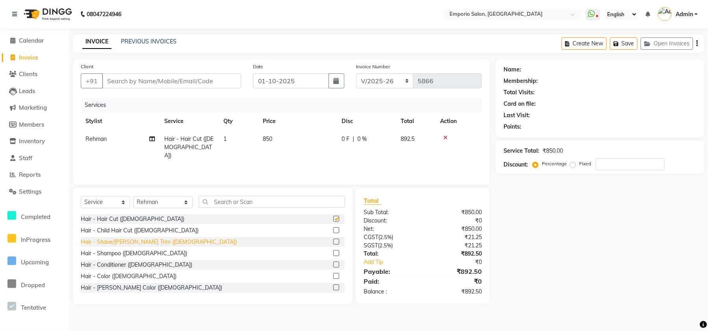
checkbox input "false"
click at [101, 244] on div "Hair - Shave/[PERSON_NAME] Trim ([DEMOGRAPHIC_DATA])" at bounding box center [159, 242] width 156 height 8
checkbox input "false"
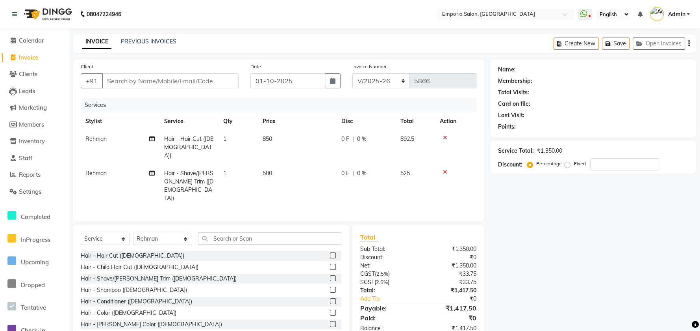
click at [204, 224] on div "Select Service Product Membership Package Voucher Prepaid Gift Card Select Styl…" at bounding box center [211, 282] width 277 height 116
click at [206, 232] on input "text" at bounding box center [269, 238] width 143 height 12
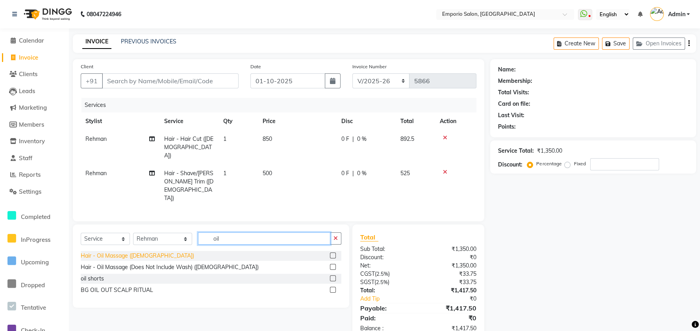
type input "oil"
click at [125, 251] on div "Hair - Oil Massage ([DEMOGRAPHIC_DATA])" at bounding box center [137, 255] width 113 height 8
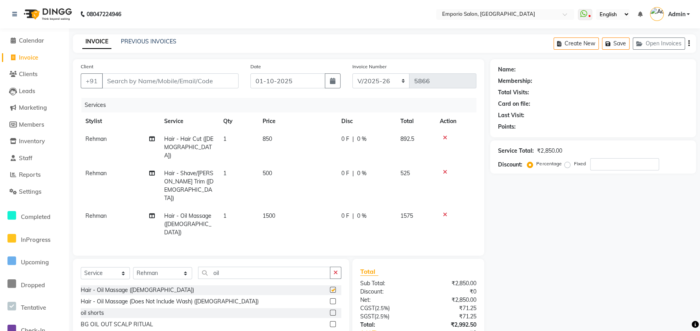
checkbox input "false"
click at [313, 207] on td "1500" at bounding box center [297, 224] width 79 height 34
select select "47514"
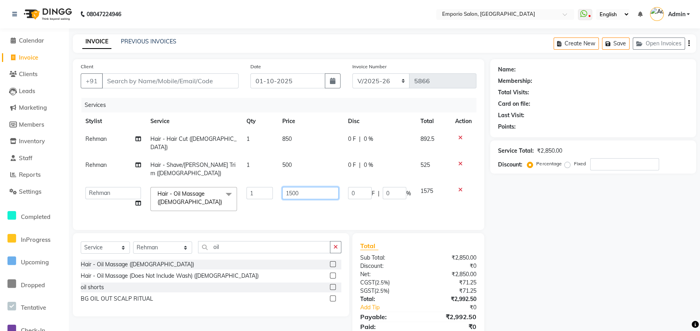
drag, startPoint x: 314, startPoint y: 189, endPoint x: 315, endPoint y: 184, distance: 5.0
click at [315, 186] on td "1500" at bounding box center [311, 198] width 66 height 33
click at [318, 187] on input "1500" at bounding box center [310, 193] width 56 height 12
type input "1000"
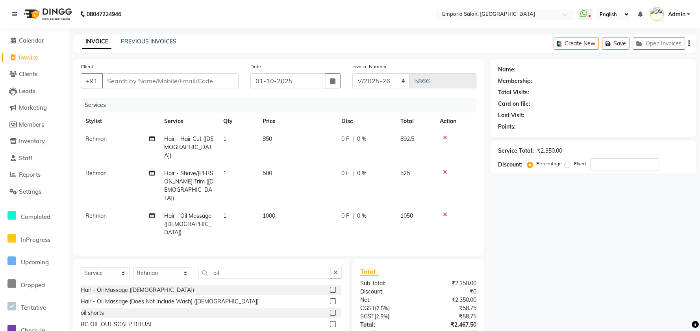
click at [305, 142] on td "850" at bounding box center [297, 147] width 79 height 34
select select "47514"
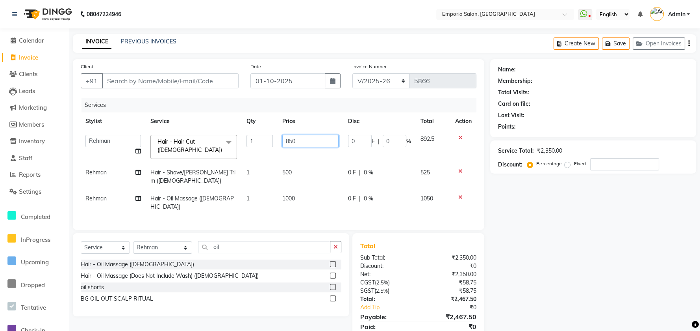
click at [306, 139] on input "850" at bounding box center [310, 141] width 56 height 12
type input "8"
type input "1000"
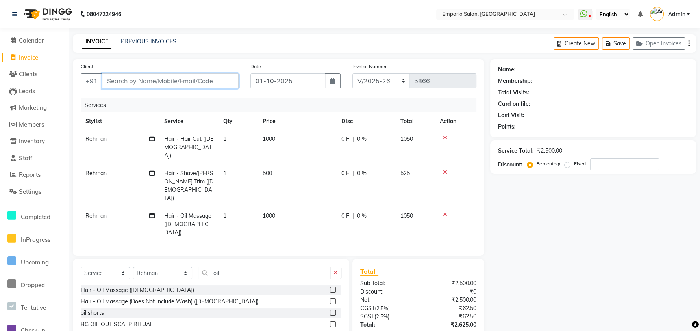
click at [201, 80] on input "Client" at bounding box center [170, 80] width 137 height 15
type input "9"
type input "0"
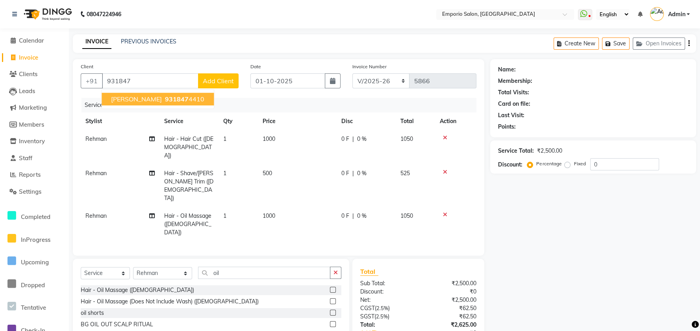
click at [137, 110] on div "Services" at bounding box center [282, 105] width 401 height 15
click at [179, 79] on input "931847" at bounding box center [150, 80] width 97 height 15
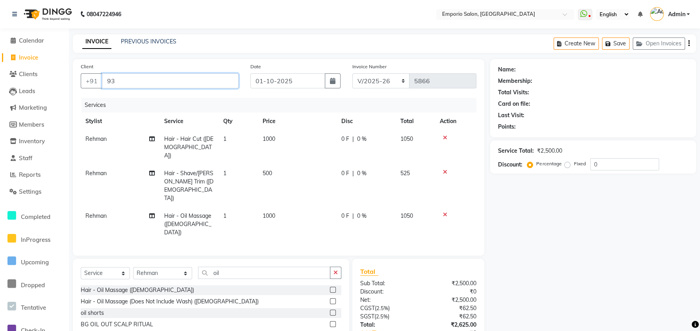
type input "9"
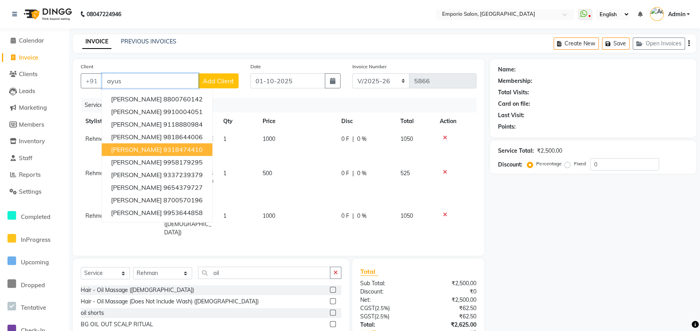
click at [128, 152] on span "[PERSON_NAME]" at bounding box center [136, 149] width 51 height 8
type input "9318474410"
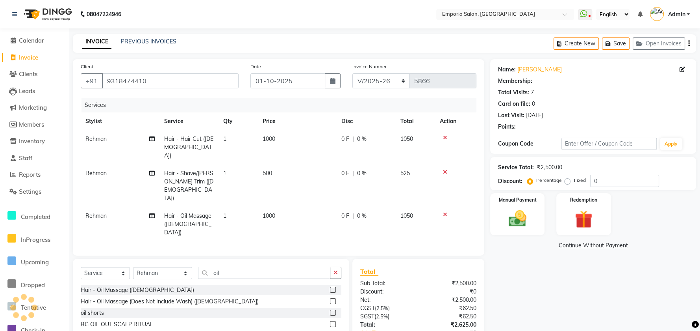
select select "1: Object"
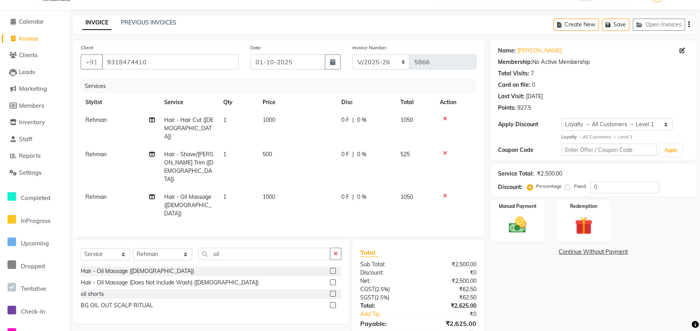
scroll to position [30, 0]
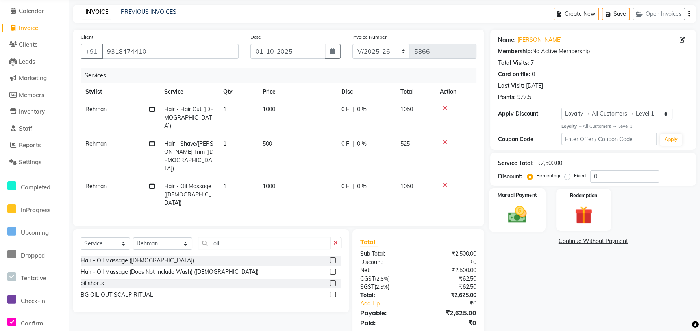
click at [525, 218] on img at bounding box center [518, 213] width 30 height 21
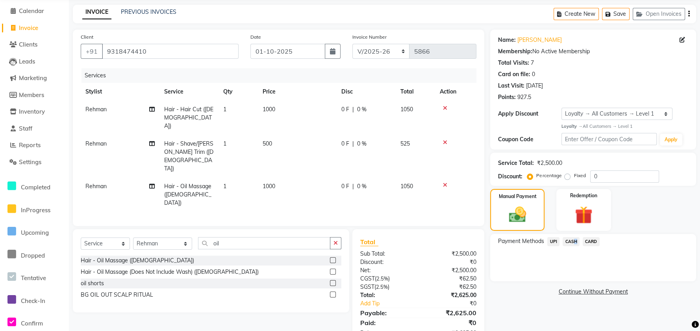
click at [573, 241] on span "CASH" at bounding box center [571, 241] width 17 height 9
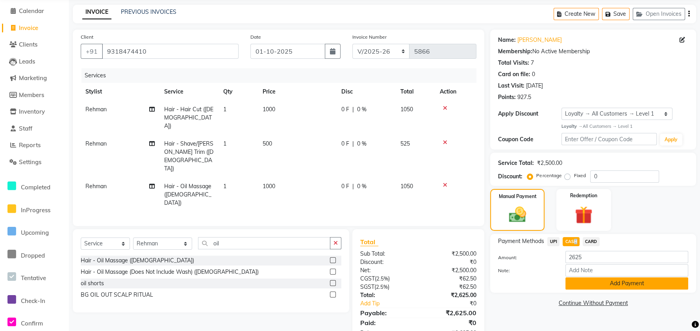
click at [574, 283] on button "Add Payment" at bounding box center [627, 283] width 123 height 12
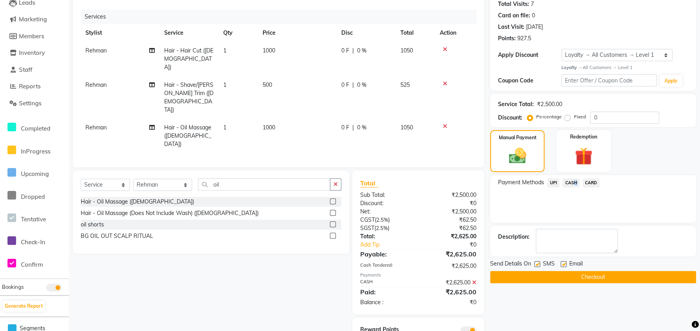
scroll to position [97, 0]
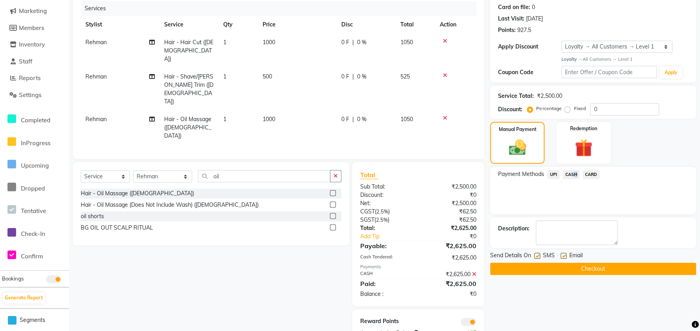
drag, startPoint x: 573, startPoint y: 272, endPoint x: 566, endPoint y: 270, distance: 7.0
click at [573, 272] on button "Checkout" at bounding box center [593, 268] width 206 height 12
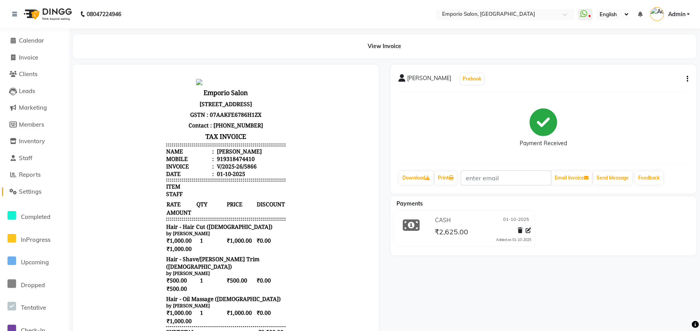
click at [17, 192] on span at bounding box center [13, 191] width 12 height 9
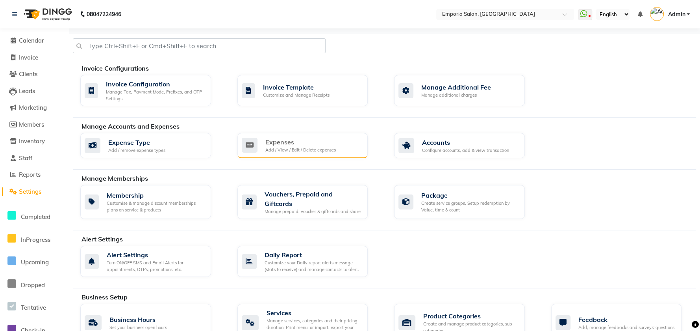
click at [321, 149] on div "Add / View / Edit / Delete expenses" at bounding box center [301, 150] width 71 height 7
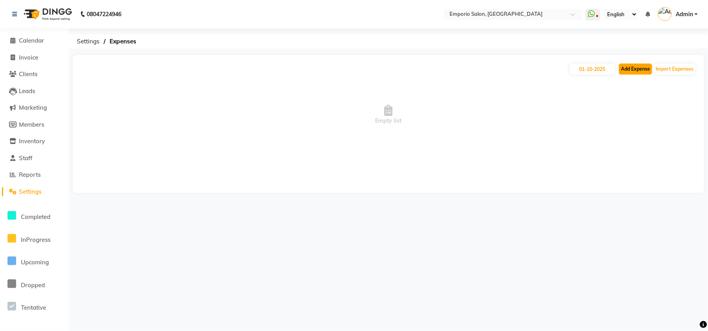
click at [643, 67] on button "Add Expense" at bounding box center [635, 68] width 33 height 11
select select "1"
select select "5330"
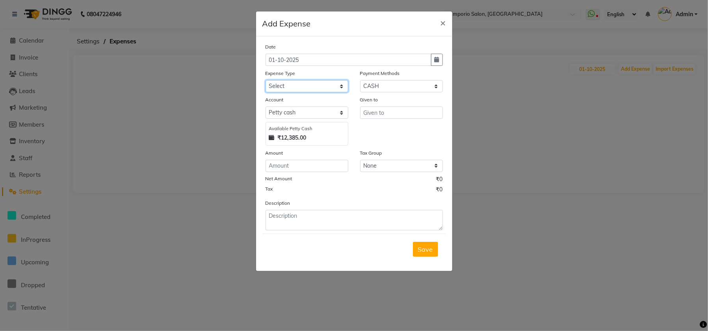
click at [309, 90] on select "Select Advance Salary Cash transfer to bank Cash transfer to hub Client Snacks …" at bounding box center [307, 86] width 83 height 12
select select "24591"
click at [266, 80] on select "Select Advance Salary Cash transfer to bank Cash transfer to hub Client Snacks …" at bounding box center [307, 86] width 83 height 12
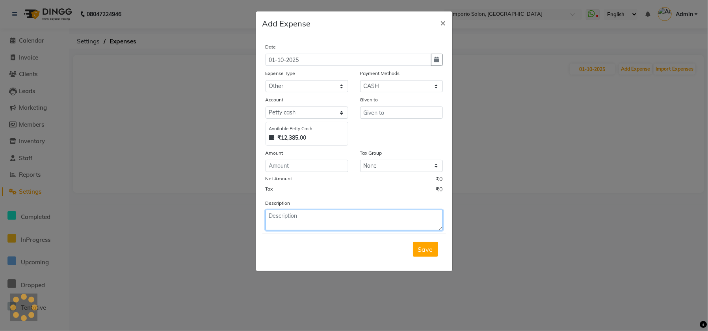
click at [284, 215] on textarea at bounding box center [354, 220] width 177 height 20
type textarea "[PERSON_NAME] milk and room freesher"
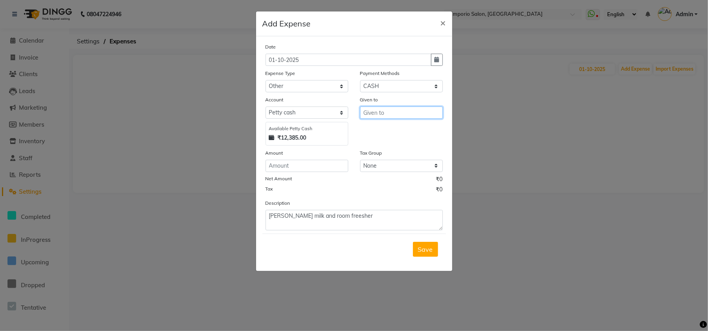
click at [367, 110] on input "text" at bounding box center [401, 112] width 83 height 12
type input "m"
type input "savita"
drag, startPoint x: 289, startPoint y: 77, endPoint x: 334, endPoint y: 82, distance: 44.9
click at [303, 78] on div "Expense Type" at bounding box center [307, 74] width 83 height 11
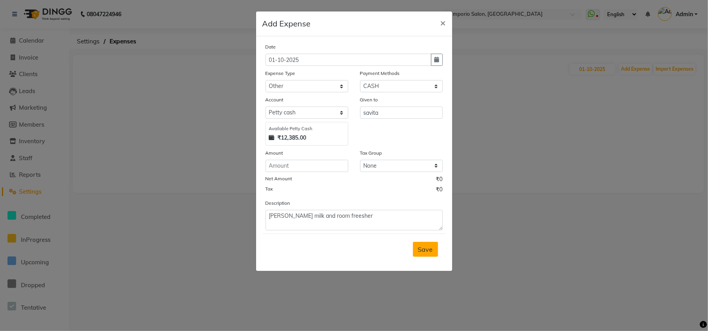
click at [425, 249] on span "Save" at bounding box center [425, 249] width 15 height 8
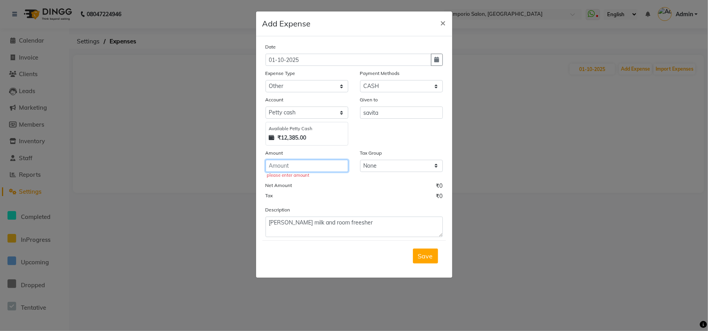
click at [321, 162] on input "number" at bounding box center [307, 166] width 83 height 12
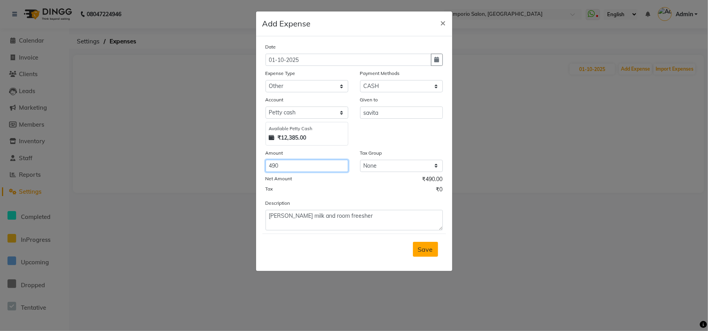
type input "490"
click at [428, 252] on button "Save" at bounding box center [425, 248] width 25 height 15
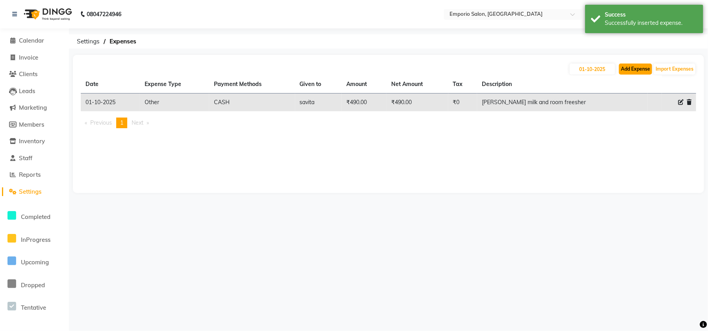
click at [632, 72] on button "Add Expense" at bounding box center [635, 68] width 33 height 11
select select "1"
select select "5330"
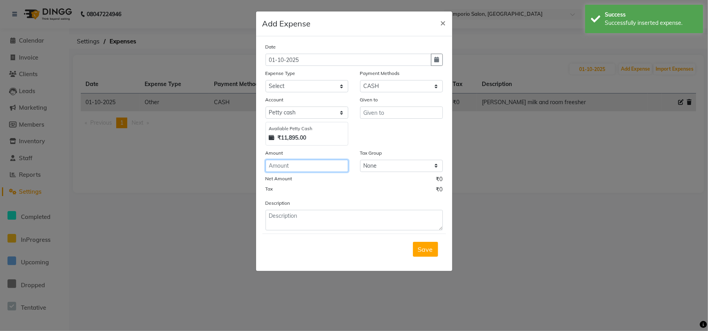
click at [334, 163] on input "number" at bounding box center [307, 166] width 83 height 12
type input "300"
drag, startPoint x: 318, startPoint y: 132, endPoint x: 316, endPoint y: 126, distance: 5.4
click at [317, 130] on div "Available Petty Cash" at bounding box center [307, 128] width 76 height 7
click at [307, 90] on select "Select Advance Salary Cash transfer to bank Cash transfer to hub Client Snacks …" at bounding box center [307, 86] width 83 height 12
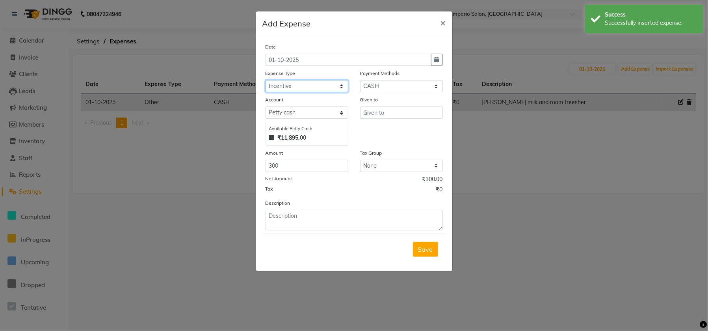
click at [266, 80] on select "Select Advance Salary Cash transfer to bank Cash transfer to hub Client Snacks …" at bounding box center [307, 86] width 83 height 12
click at [294, 88] on select "Select Advance Salary Cash transfer to bank Cash transfer to hub Client Snacks …" at bounding box center [307, 86] width 83 height 12
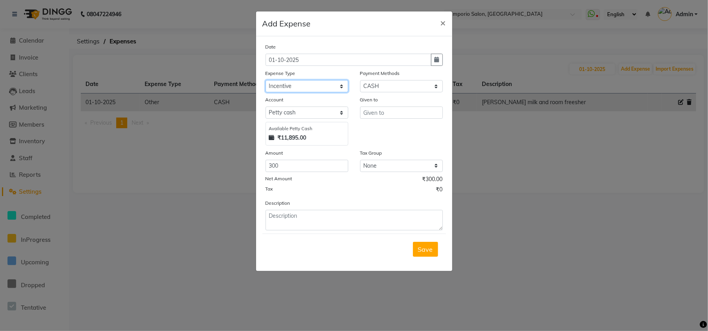
select select "24591"
click at [266, 80] on select "Select Advance Salary Cash transfer to bank Cash transfer to hub Client Snacks …" at bounding box center [307, 86] width 83 height 12
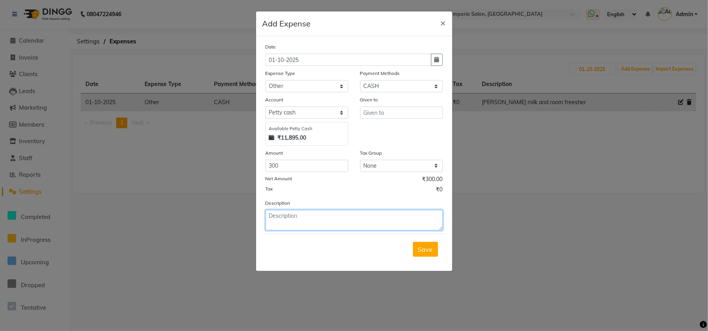
click at [293, 221] on textarea at bounding box center [354, 220] width 177 height 20
type textarea "rod"
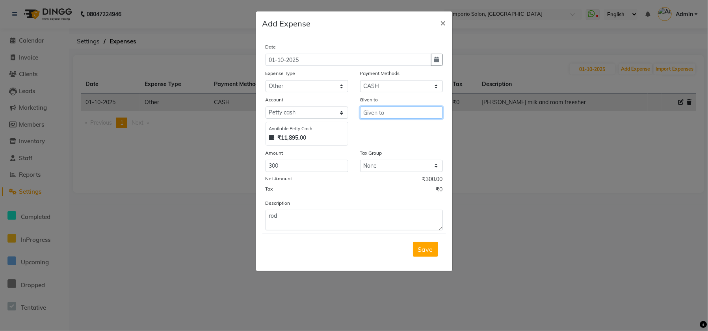
click at [391, 115] on input "text" at bounding box center [401, 112] width 83 height 12
click at [399, 132] on button "ravi" at bounding box center [391, 129] width 62 height 13
type input "ravi"
click at [430, 255] on button "Save" at bounding box center [425, 248] width 25 height 15
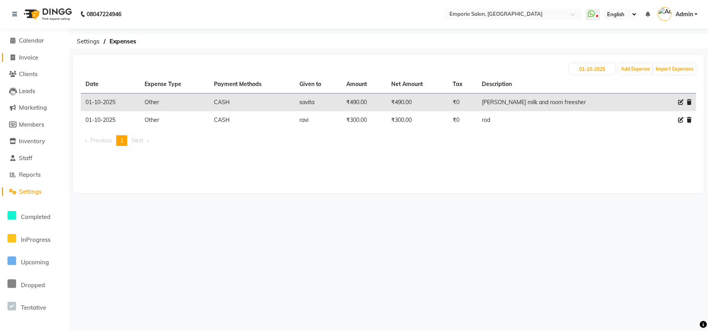
click at [30, 56] on span "Invoice" at bounding box center [28, 57] width 19 height 7
select select "6332"
select select "service"
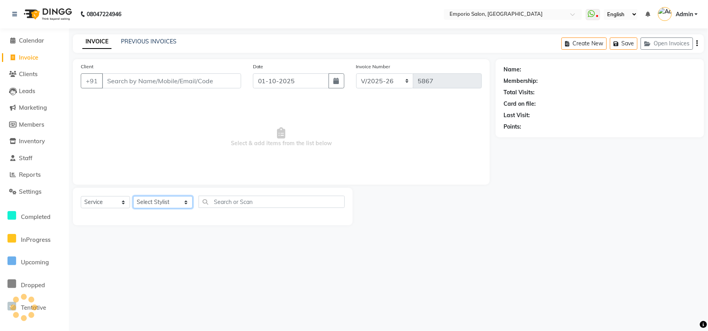
drag, startPoint x: 147, startPoint y: 205, endPoint x: 147, endPoint y: 196, distance: 8.7
click at [147, 201] on select "Select Stylist [PERSON_NAME] beauty Archana [PERSON_NAME] [PERSON_NAME] [PERSON…" at bounding box center [162, 202] width 59 height 12
select select "47510"
click at [133, 196] on select "Select Stylist [PERSON_NAME] beauty Archana [PERSON_NAME] [PERSON_NAME] [PERSON…" at bounding box center [162, 202] width 59 height 12
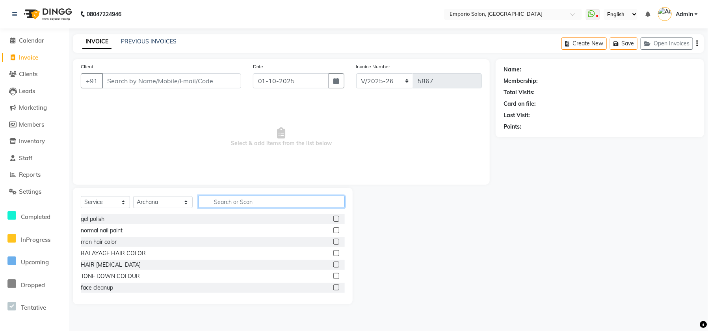
click at [208, 202] on input "text" at bounding box center [272, 201] width 146 height 12
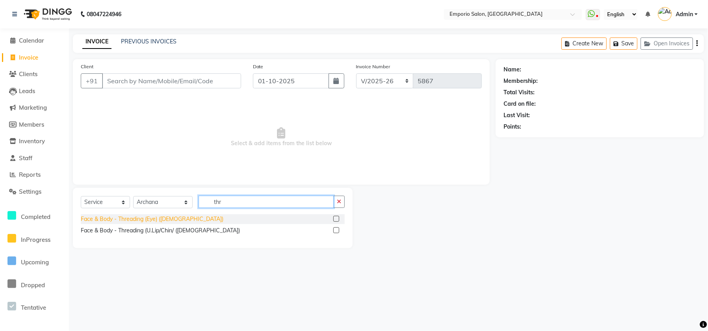
type input "thr"
click at [100, 218] on div "Face & Body - Threading (Eye) ([DEMOGRAPHIC_DATA])" at bounding box center [152, 219] width 143 height 8
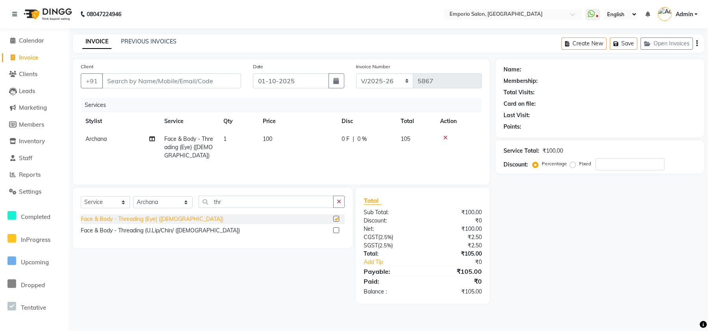
checkbox input "false"
drag, startPoint x: 290, startPoint y: 144, endPoint x: 298, endPoint y: 140, distance: 8.8
click at [298, 140] on td "100" at bounding box center [297, 147] width 79 height 34
select select "47510"
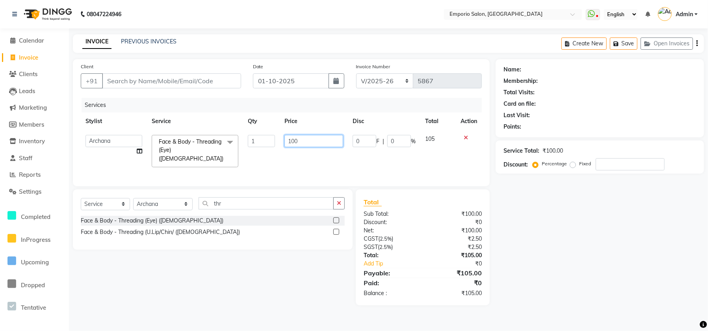
click at [308, 136] on input "100" at bounding box center [313, 141] width 59 height 12
type input "1"
type input "200"
drag, startPoint x: 186, startPoint y: 47, endPoint x: 190, endPoint y: 58, distance: 11.3
click at [190, 58] on main "INVOICE PREVIOUS INVOICES Create New Save Open Invoices Client +91 Date [DATE] …" at bounding box center [388, 175] width 639 height 282
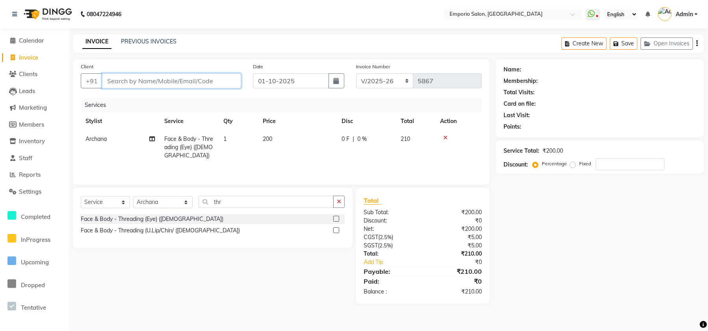
click at [199, 80] on input "Client" at bounding box center [171, 80] width 139 height 15
type input "9"
type input "0"
type input "999999999999"
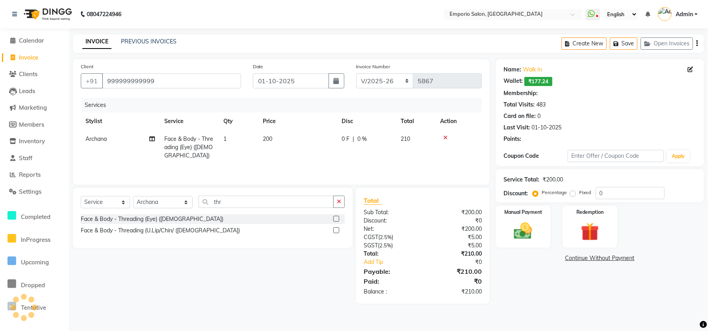
select select "1: Object"
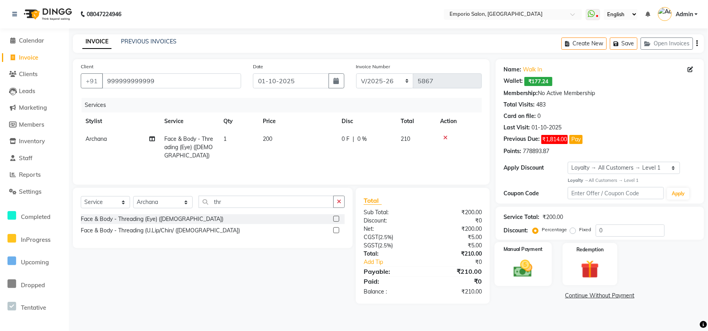
click at [534, 264] on img at bounding box center [523, 268] width 31 height 22
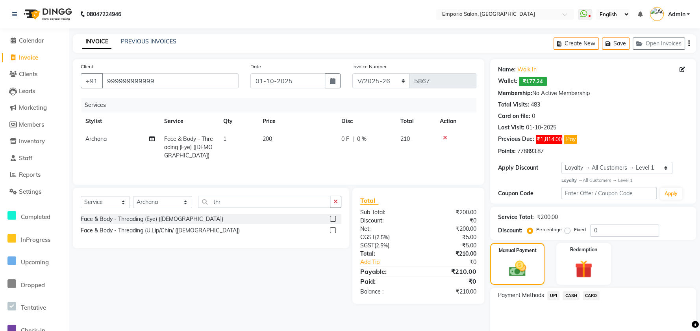
click at [559, 294] on span "UPI" at bounding box center [554, 295] width 12 height 9
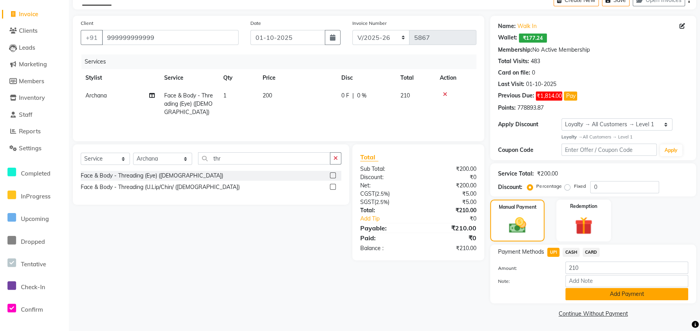
click at [578, 289] on button "Add Payment" at bounding box center [627, 294] width 123 height 12
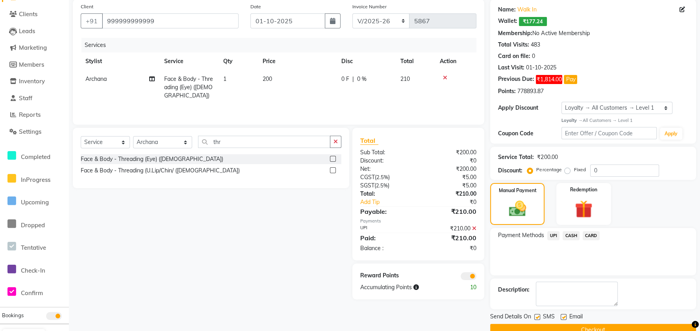
scroll to position [76, 0]
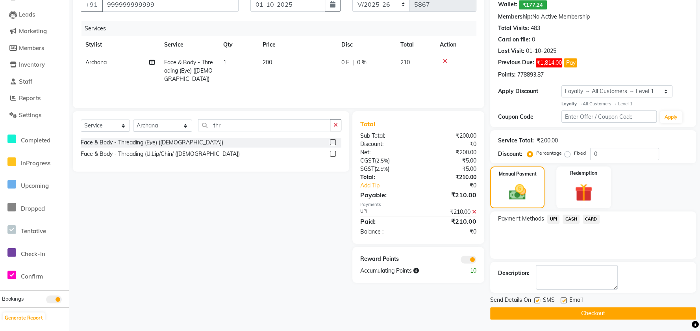
click at [574, 307] on button "Checkout" at bounding box center [593, 313] width 206 height 12
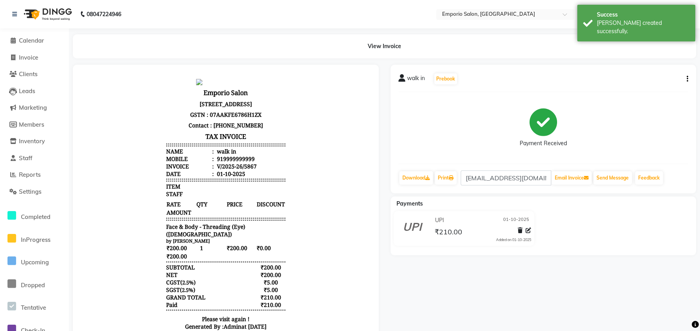
click at [535, 230] on div "UPI [DATE] ₹210.00 Added on [DATE]" at bounding box center [464, 230] width 159 height 38
click at [529, 228] on icon at bounding box center [529, 230] width 6 height 6
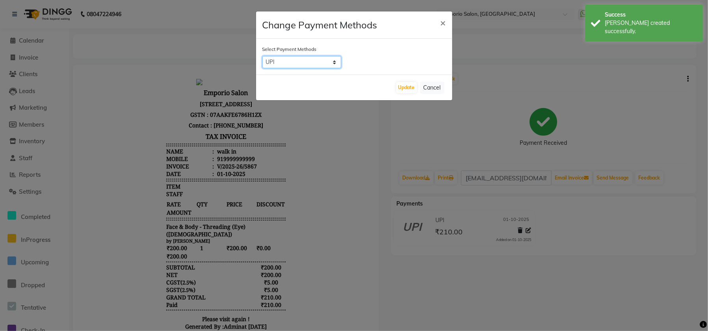
drag, startPoint x: 320, startPoint y: 66, endPoint x: 319, endPoint y: 88, distance: 22.1
click at [319, 88] on div "Change Payment Methods × Select Payment Methods UPI CASH CARD Update Cancel" at bounding box center [354, 55] width 197 height 89
select select "2"
click at [262, 56] on select "UPI CASH CARD" at bounding box center [301, 62] width 79 height 12
click at [409, 85] on button "Update" at bounding box center [406, 87] width 20 height 11
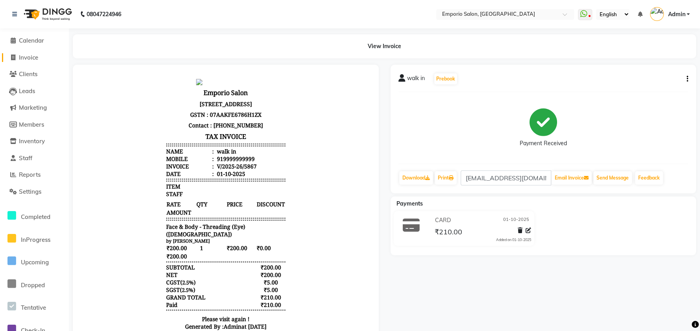
click at [26, 55] on span "Invoice" at bounding box center [28, 57] width 19 height 7
select select "service"
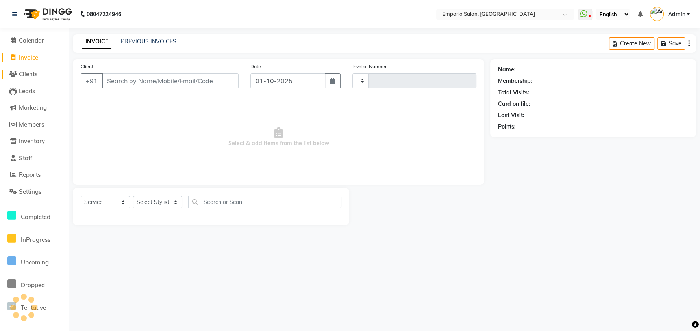
type input "5868"
select select "6332"
click at [158, 204] on select "Select Stylist" at bounding box center [157, 202] width 49 height 12
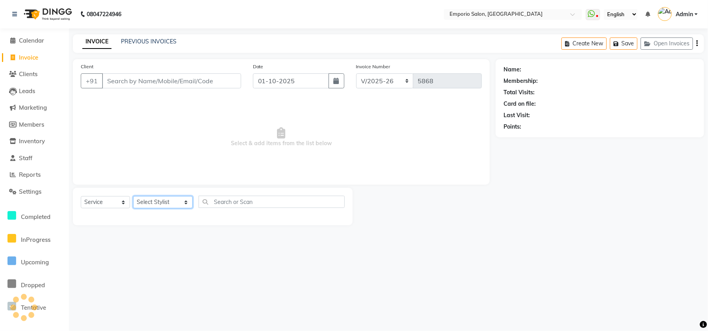
drag, startPoint x: 172, startPoint y: 196, endPoint x: 172, endPoint y: 190, distance: 5.9
click at [172, 197] on select "Select Stylist [PERSON_NAME] beauty Archana [PERSON_NAME] [PERSON_NAME] [PERSON…" at bounding box center [162, 202] width 59 height 12
click at [172, 203] on select "Select Stylist [PERSON_NAME] beauty Archana [PERSON_NAME] [PERSON_NAME] [PERSON…" at bounding box center [162, 202] width 59 height 12
click at [133, 196] on select "Select Stylist [PERSON_NAME] beauty Archana [PERSON_NAME] [PERSON_NAME] [PERSON…" at bounding box center [162, 202] width 59 height 12
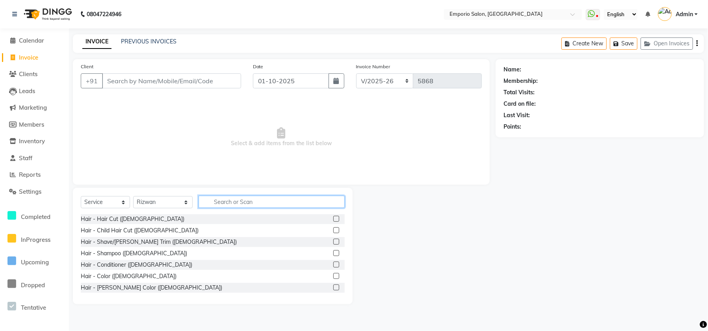
click at [211, 205] on input "text" at bounding box center [272, 201] width 146 height 12
click at [210, 204] on input "text" at bounding box center [272, 201] width 146 height 12
click at [90, 214] on div "Hair - Hair Cut ([DEMOGRAPHIC_DATA])" at bounding box center [213, 219] width 264 height 10
click at [151, 202] on select "Select Stylist [PERSON_NAME] beauty Archana [PERSON_NAME] [PERSON_NAME] [PERSON…" at bounding box center [162, 202] width 59 height 12
select select "47514"
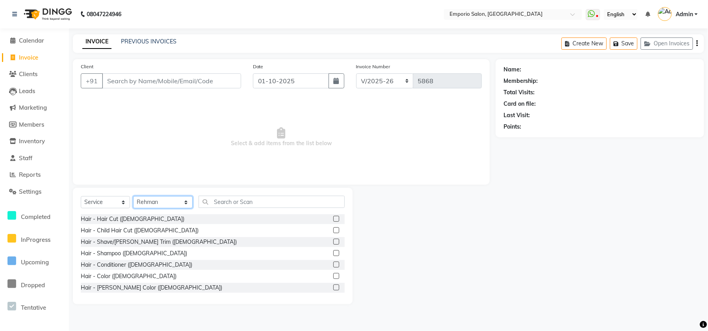
click at [133, 196] on select "Select Stylist [PERSON_NAME] beauty Archana [PERSON_NAME] [PERSON_NAME] [PERSON…" at bounding box center [162, 202] width 59 height 12
click at [109, 217] on div "Hair - Hair Cut ([DEMOGRAPHIC_DATA])" at bounding box center [133, 219] width 104 height 8
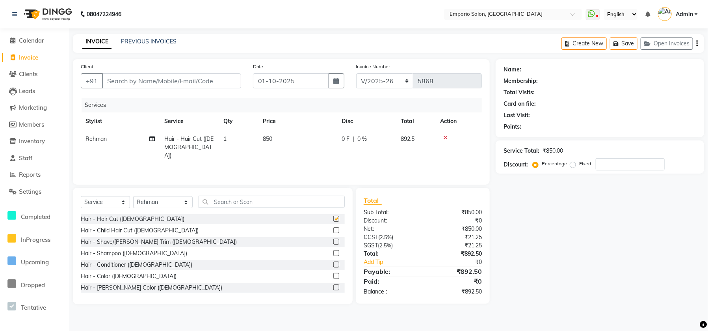
checkbox input "false"
drag, startPoint x: 276, startPoint y: 135, endPoint x: 280, endPoint y: 134, distance: 4.0
click at [277, 134] on td "850" at bounding box center [297, 147] width 79 height 34
select select "47514"
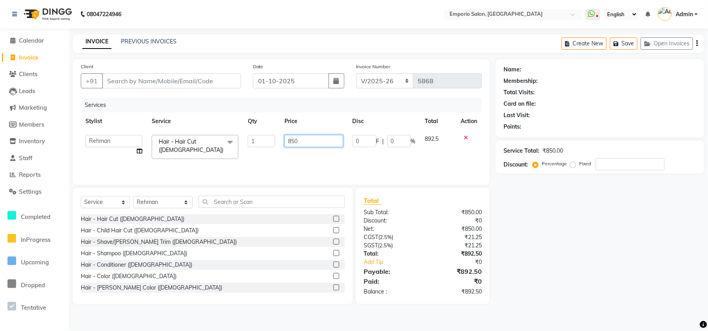
click at [326, 139] on input "850" at bounding box center [313, 141] width 59 height 12
type input "8"
type input "1000"
click at [79, 136] on div "Client +91 Date [DATE] Invoice Number EMP/2025-26 V/2025 V/[PHONE_NUMBER] Servi…" at bounding box center [281, 121] width 417 height 125
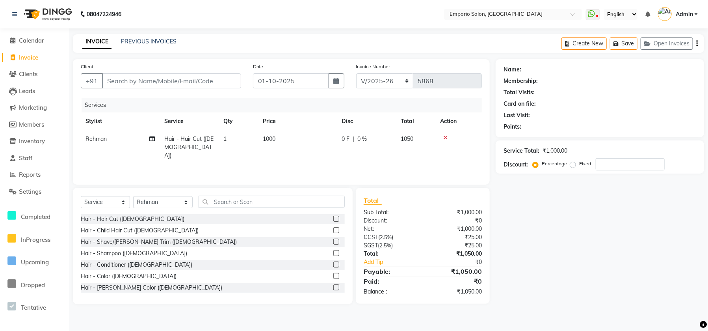
click at [108, 136] on td "Rehman" at bounding box center [120, 147] width 79 height 34
select select "47514"
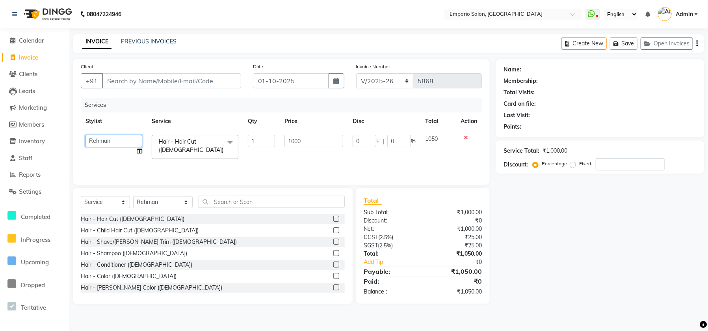
click at [110, 137] on select "Anees Anjali beauty Archana [PERSON_NAME] [PERSON_NAME] [PERSON_NAME] [PERSON_N…" at bounding box center [113, 141] width 57 height 12
select select "47501"
click at [127, 75] on input "Client" at bounding box center [171, 80] width 139 height 15
type input "9"
type input "0"
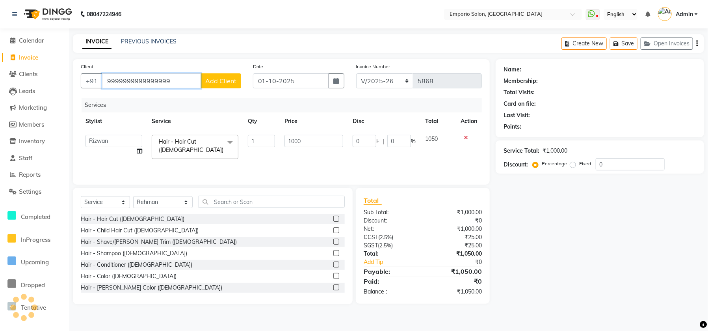
type input "9999999999999999"
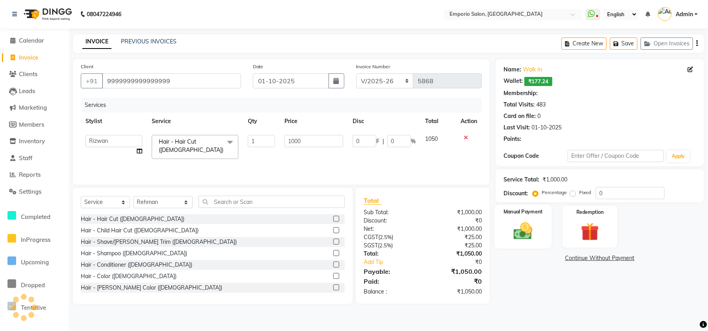
select select "1: Object"
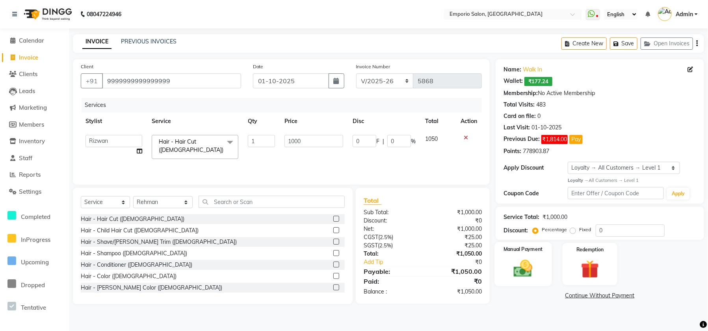
click at [516, 264] on img at bounding box center [523, 268] width 31 height 22
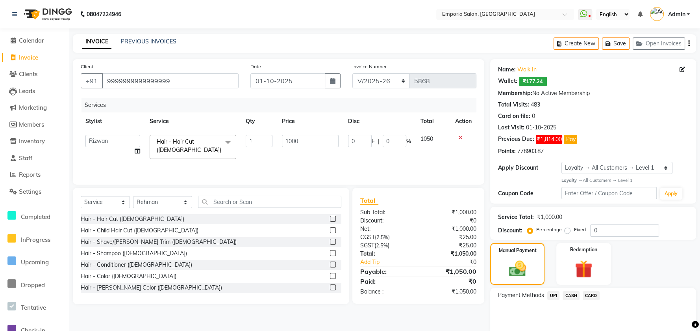
click at [566, 298] on span "CASH" at bounding box center [571, 295] width 17 height 9
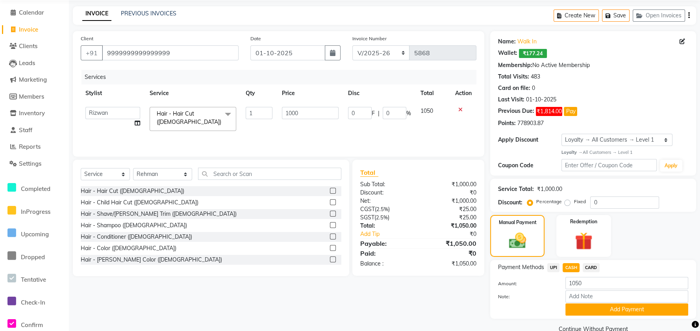
scroll to position [43, 0]
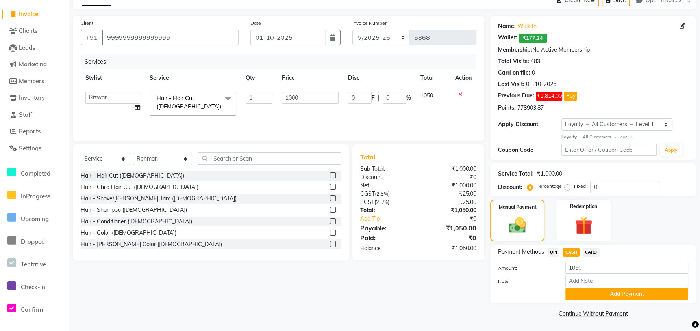
click at [573, 299] on div "Payment Methods UPI CASH CARD Amount: 1050 Note: Add Payment" at bounding box center [593, 273] width 206 height 59
click at [575, 296] on button "Add Payment" at bounding box center [627, 294] width 123 height 12
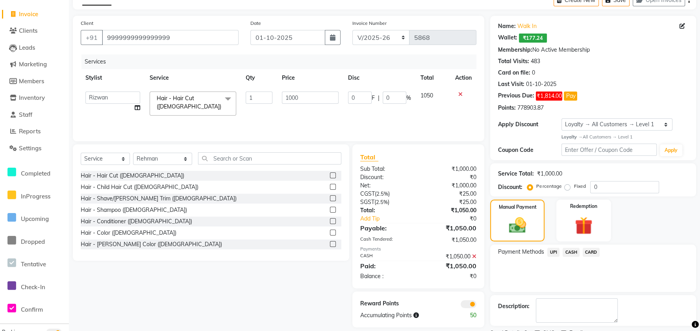
scroll to position [76, 0]
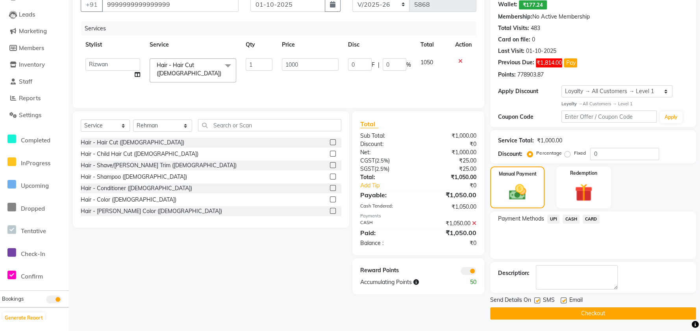
click at [582, 311] on button "Checkout" at bounding box center [593, 313] width 206 height 12
